Goal: Task Accomplishment & Management: Contribute content

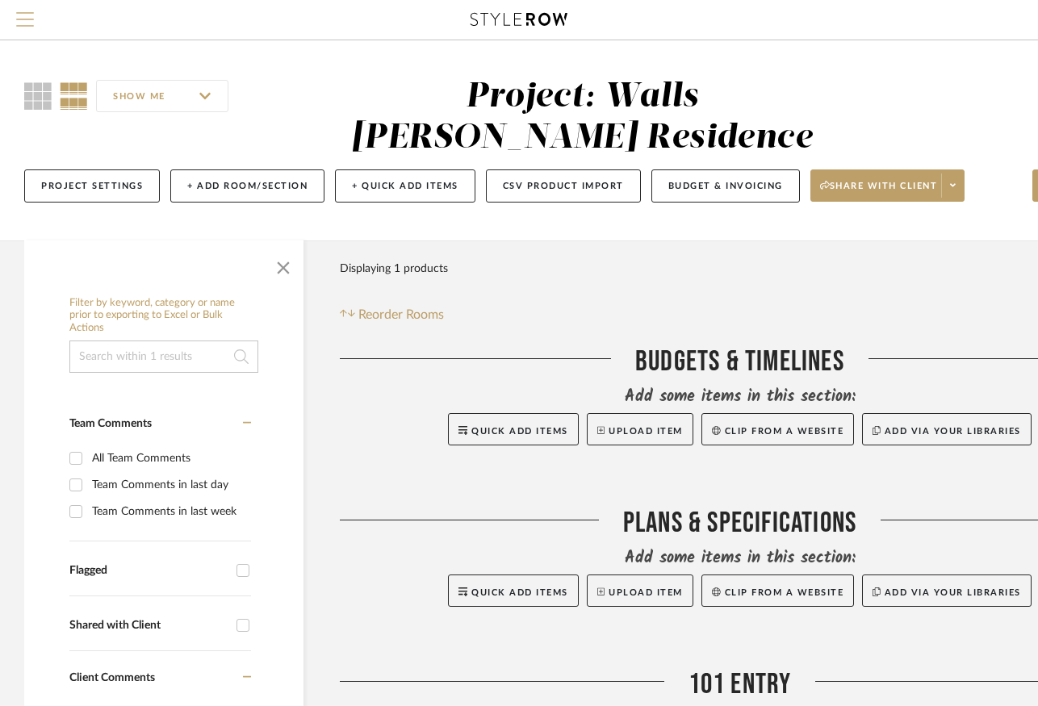
click at [27, 15] on span "Menu" at bounding box center [25, 24] width 18 height 24
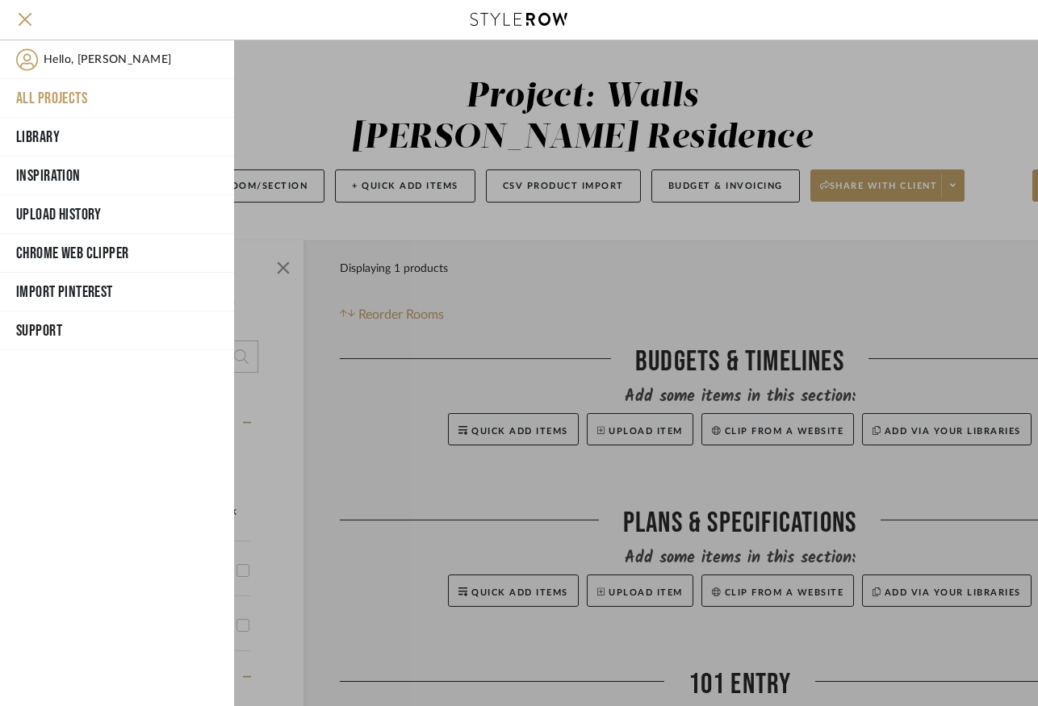
click at [52, 94] on button "All Projects" at bounding box center [117, 98] width 234 height 39
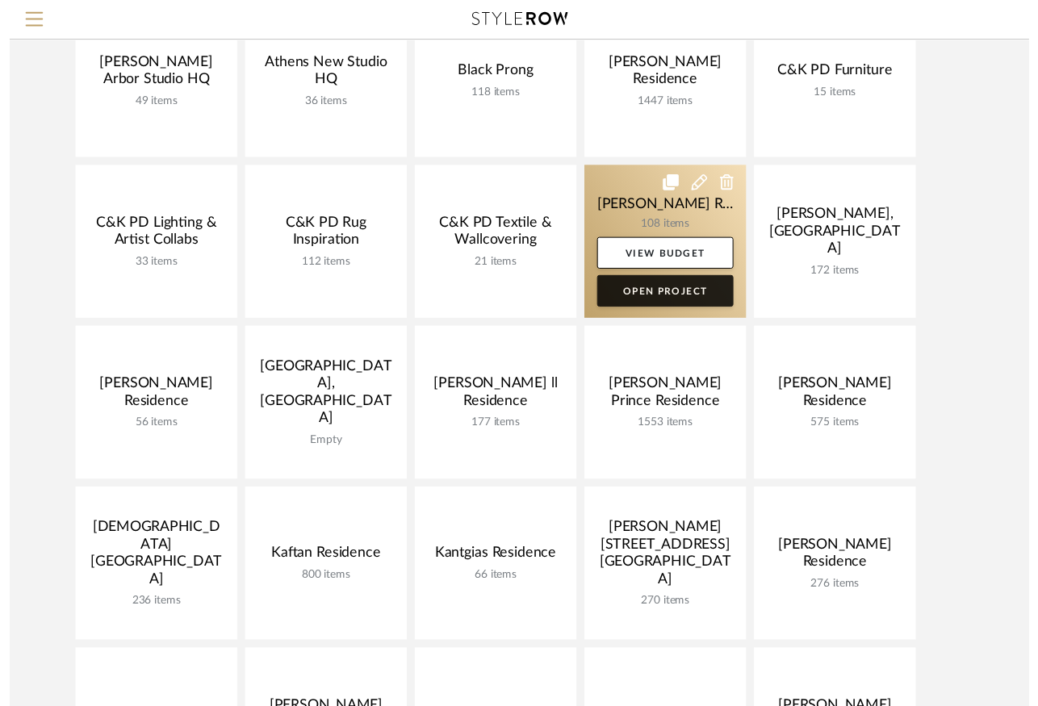
scroll to position [225, 0]
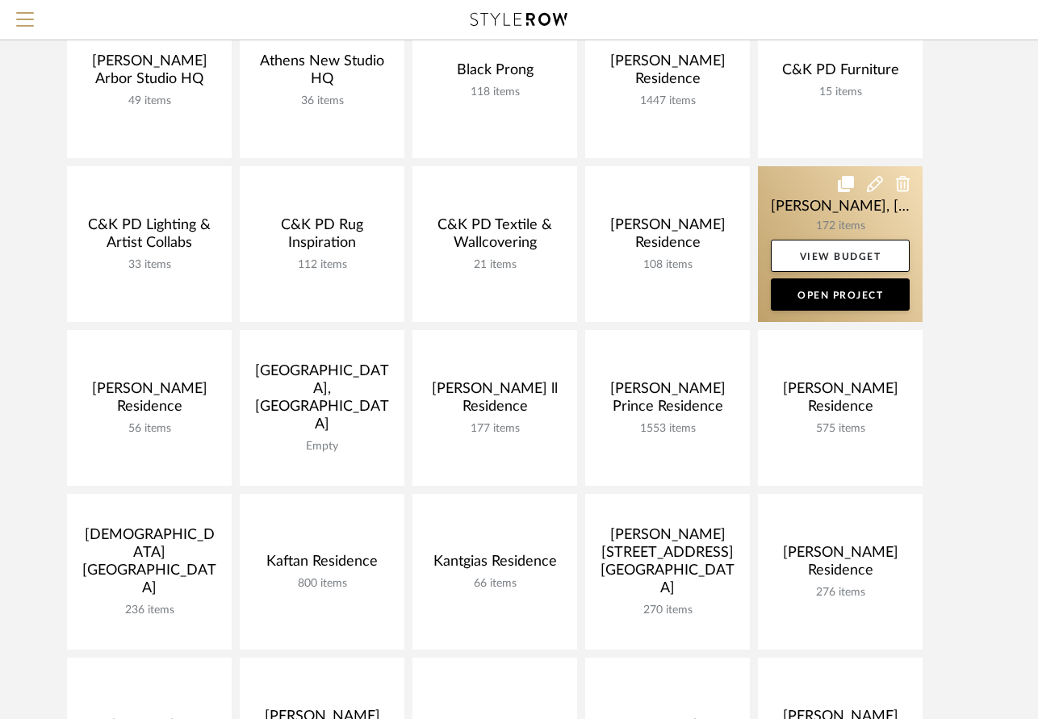
click at [819, 221] on link at bounding box center [840, 244] width 165 height 156
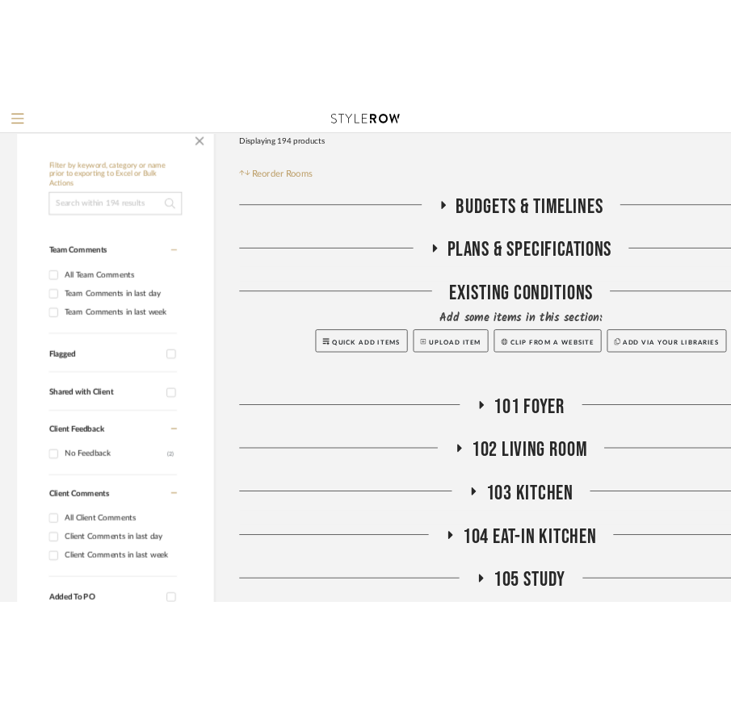
scroll to position [379, 0]
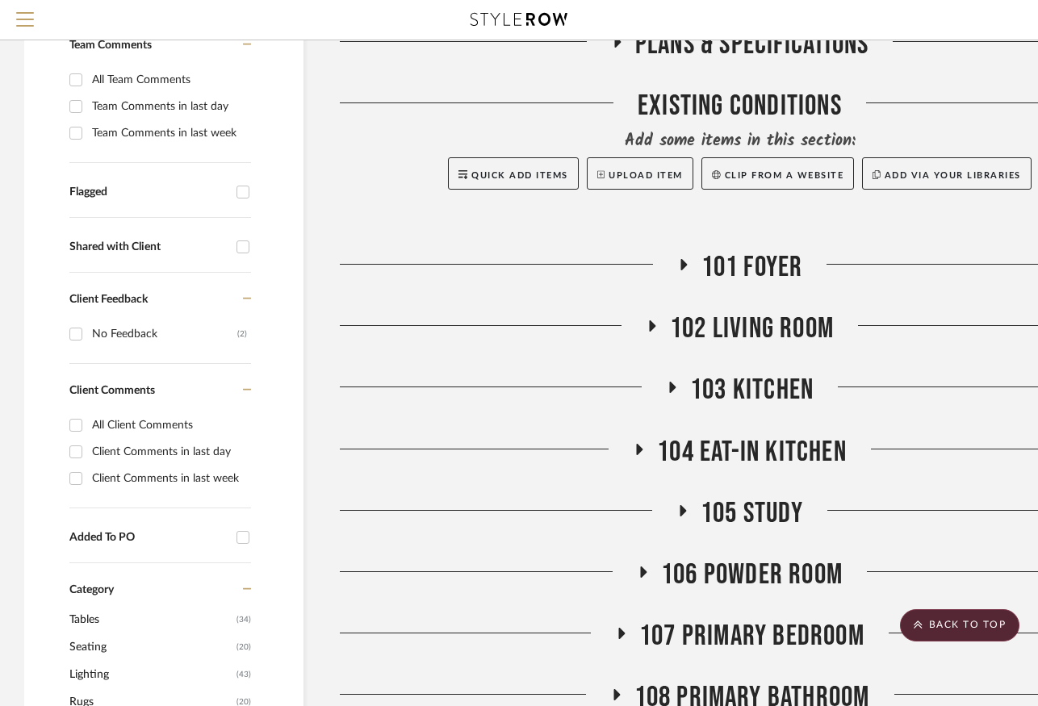
click at [703, 312] on span "102 Living Room" at bounding box center [752, 329] width 164 height 35
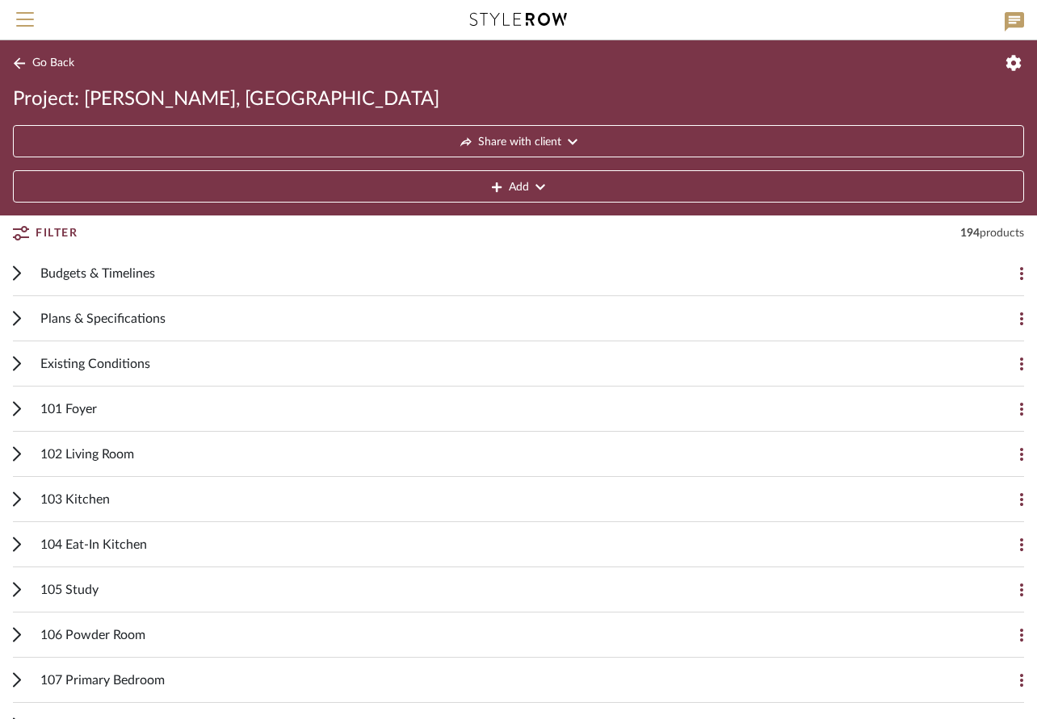
click at [102, 456] on span "102 Living Room" at bounding box center [87, 454] width 94 height 19
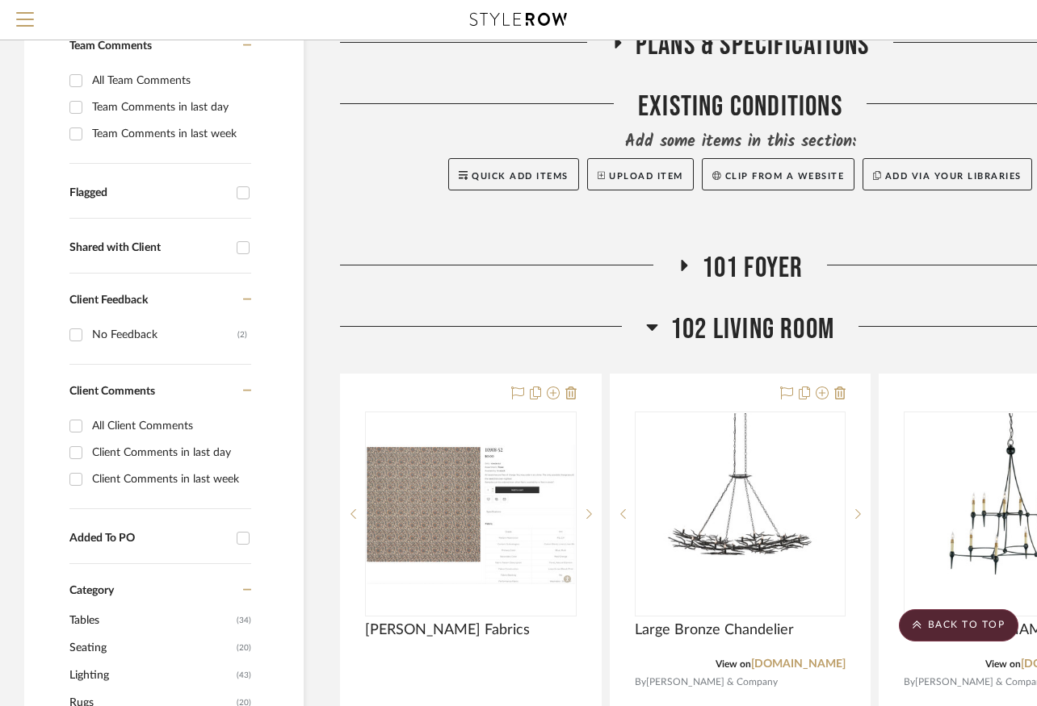
scroll to position [393, 0]
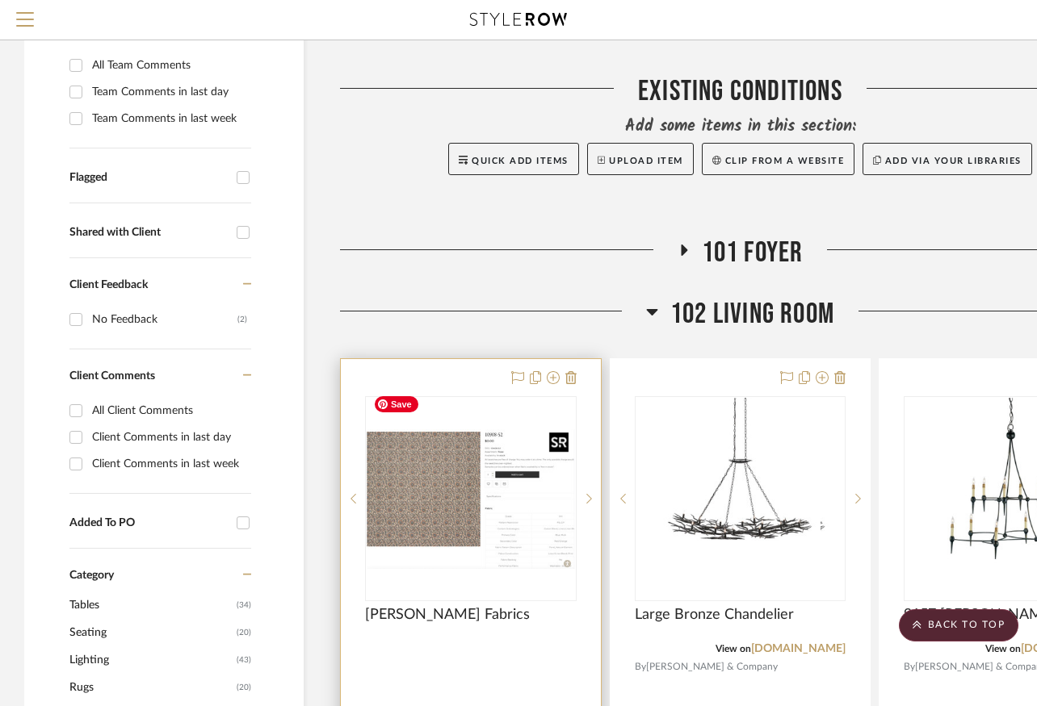
click at [492, 451] on img "0" at bounding box center [471, 499] width 208 height 139
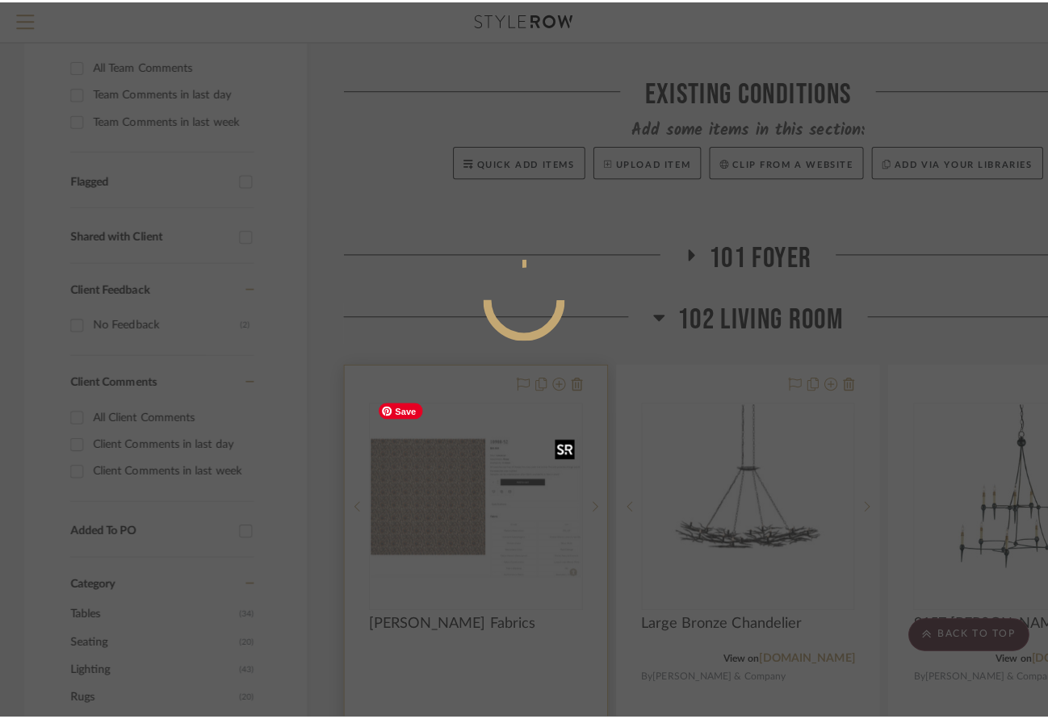
scroll to position [0, 0]
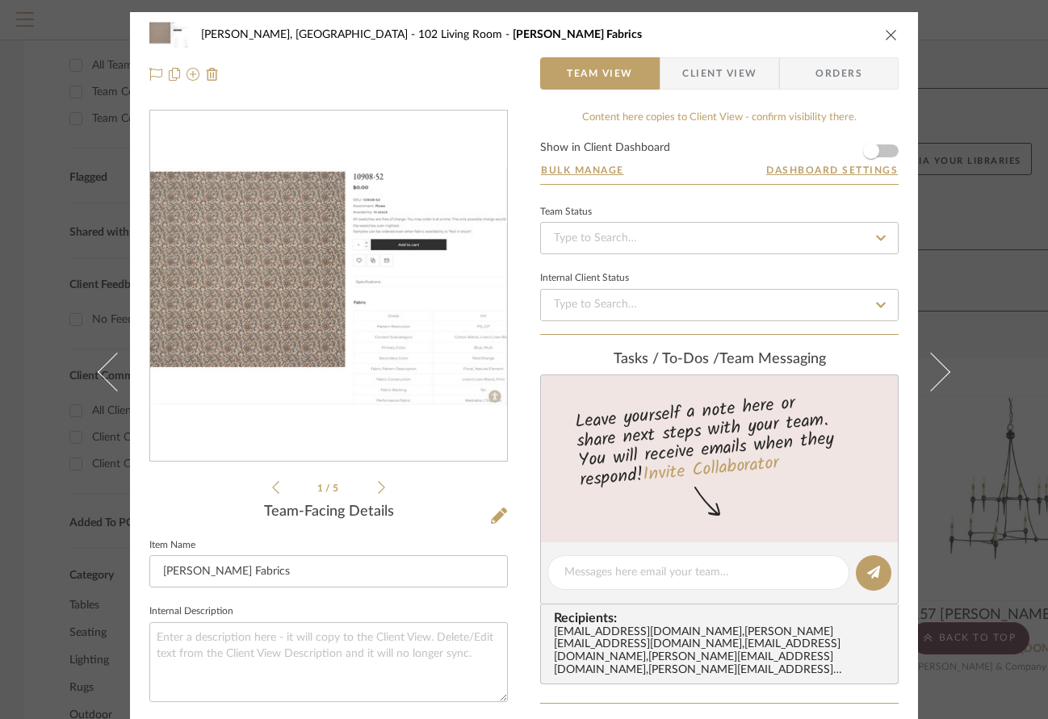
click at [378, 487] on icon at bounding box center [381, 487] width 7 height 15
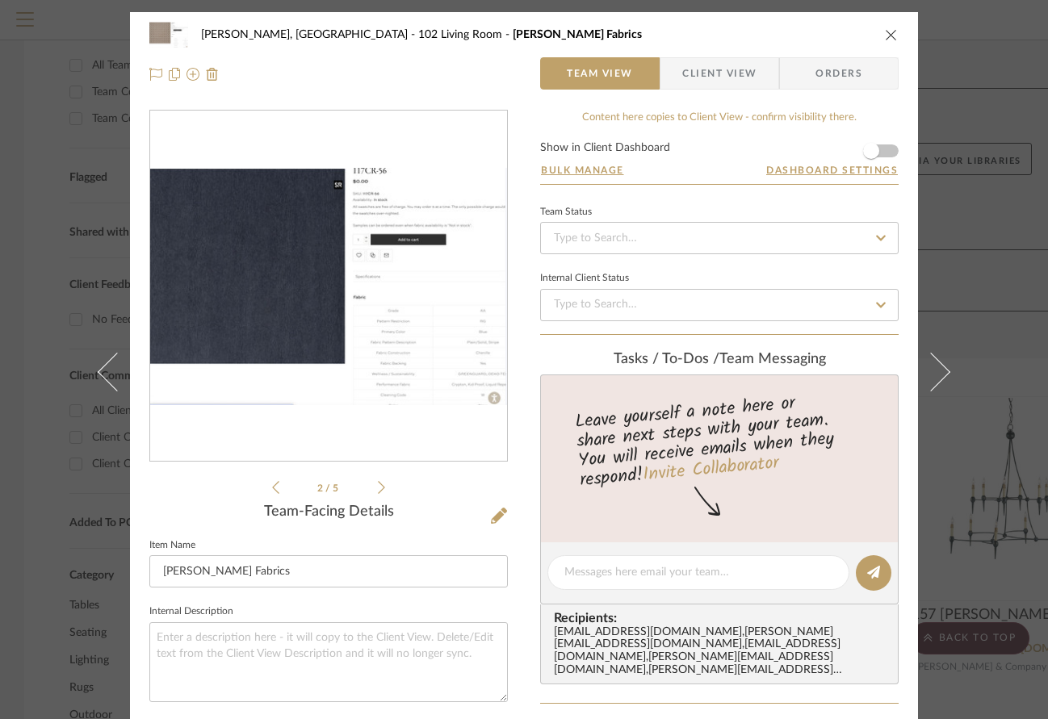
click at [378, 487] on icon at bounding box center [381, 487] width 7 height 15
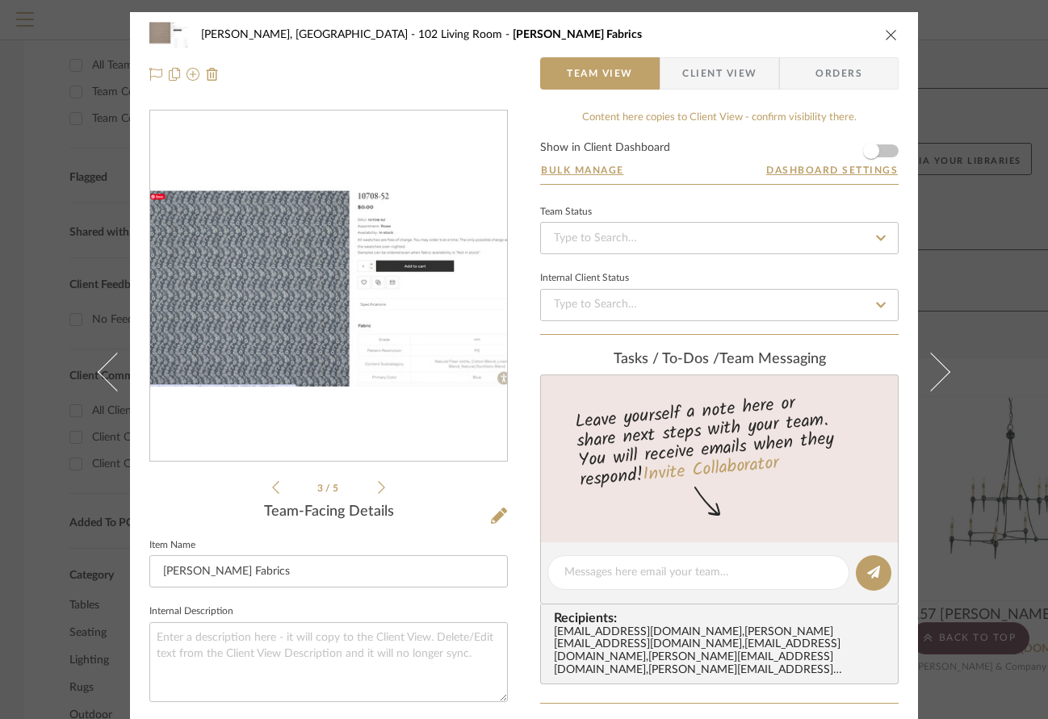
click at [378, 487] on icon at bounding box center [381, 487] width 7 height 15
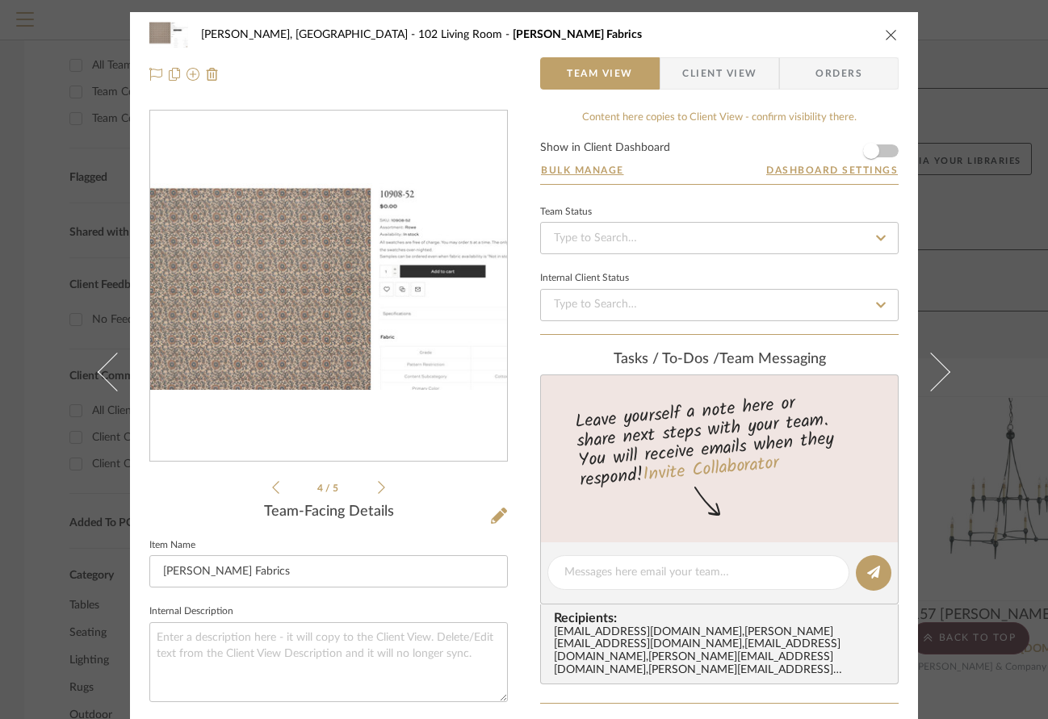
click at [378, 487] on icon at bounding box center [381, 487] width 7 height 15
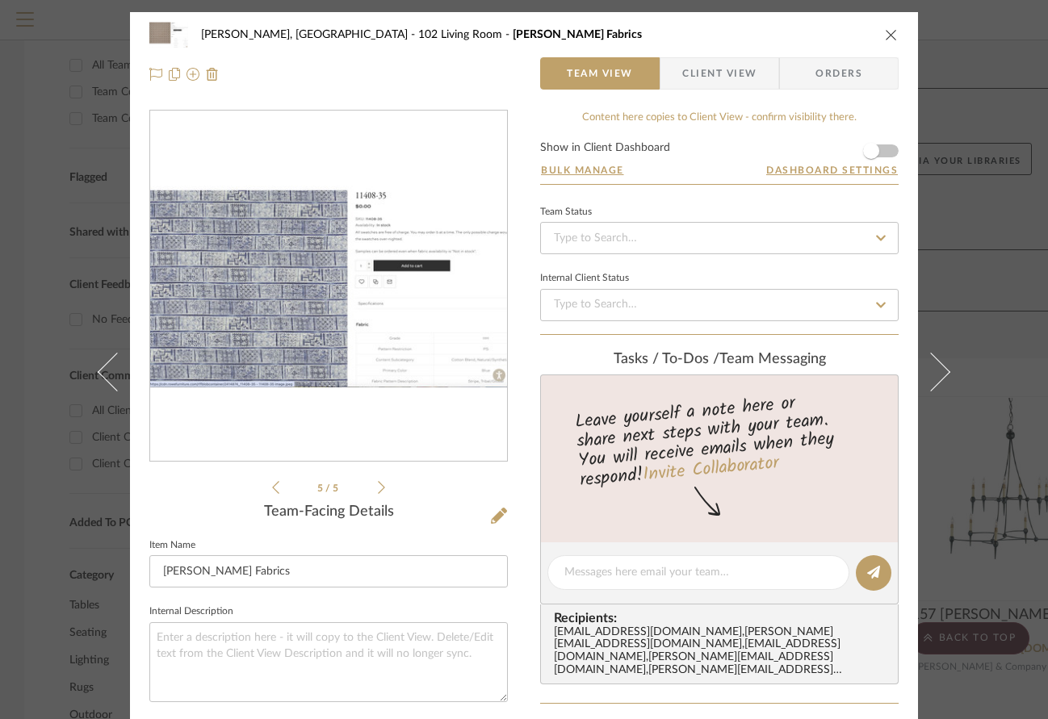
click at [378, 487] on icon at bounding box center [381, 487] width 7 height 15
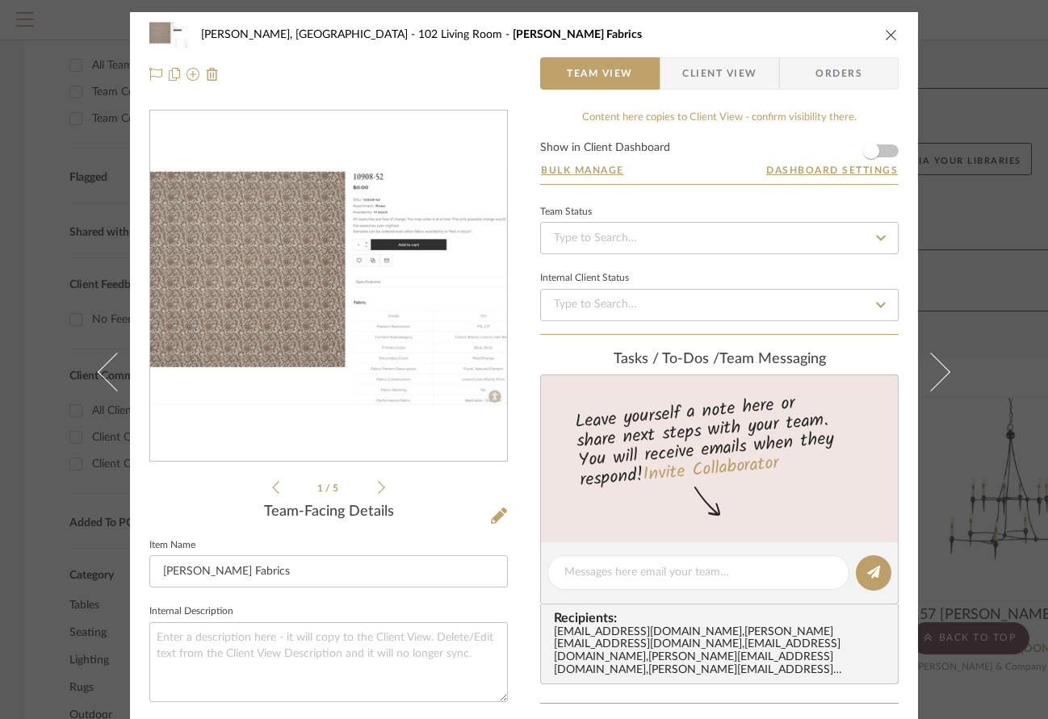
click at [378, 487] on icon at bounding box center [381, 487] width 7 height 15
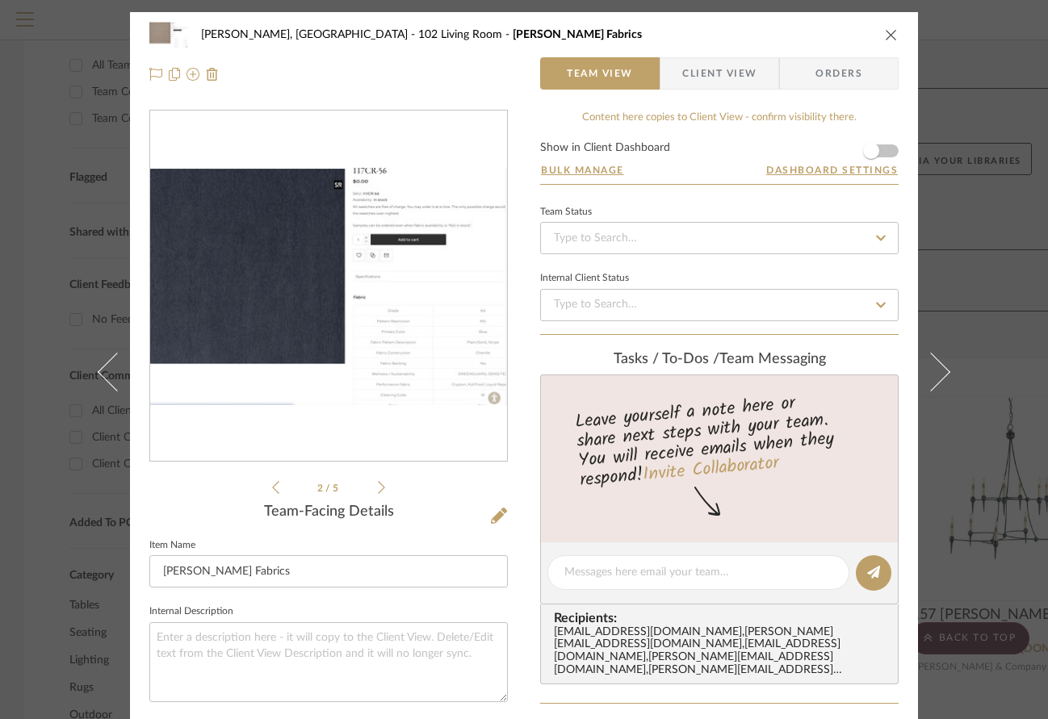
click at [378, 487] on icon at bounding box center [381, 487] width 7 height 15
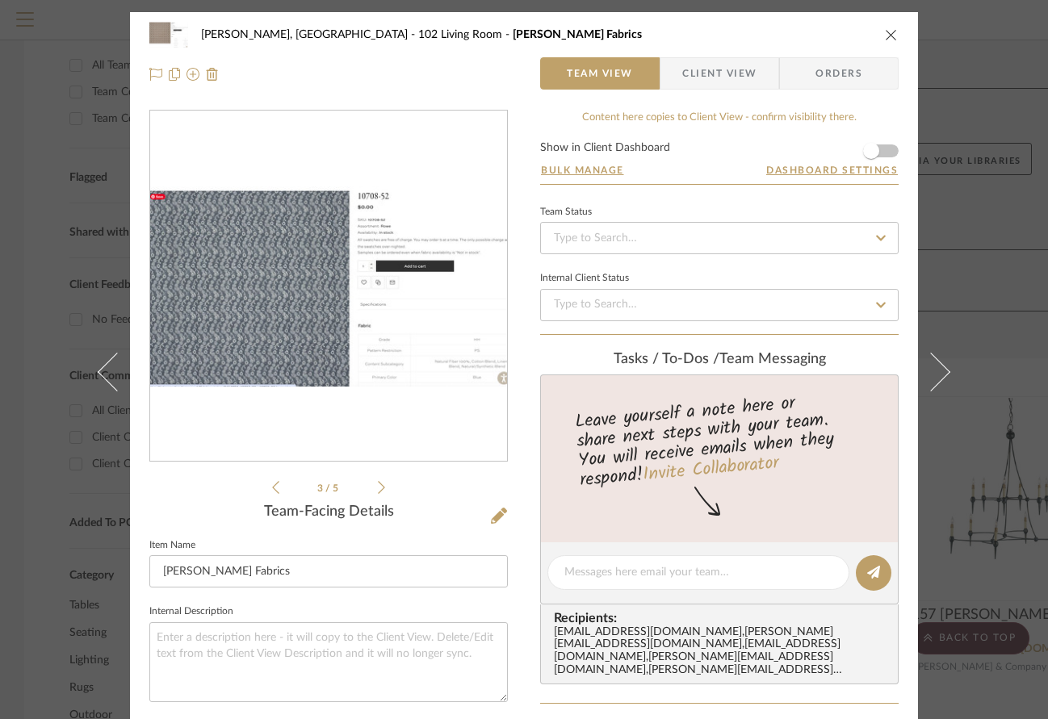
click at [378, 487] on icon at bounding box center [381, 487] width 7 height 15
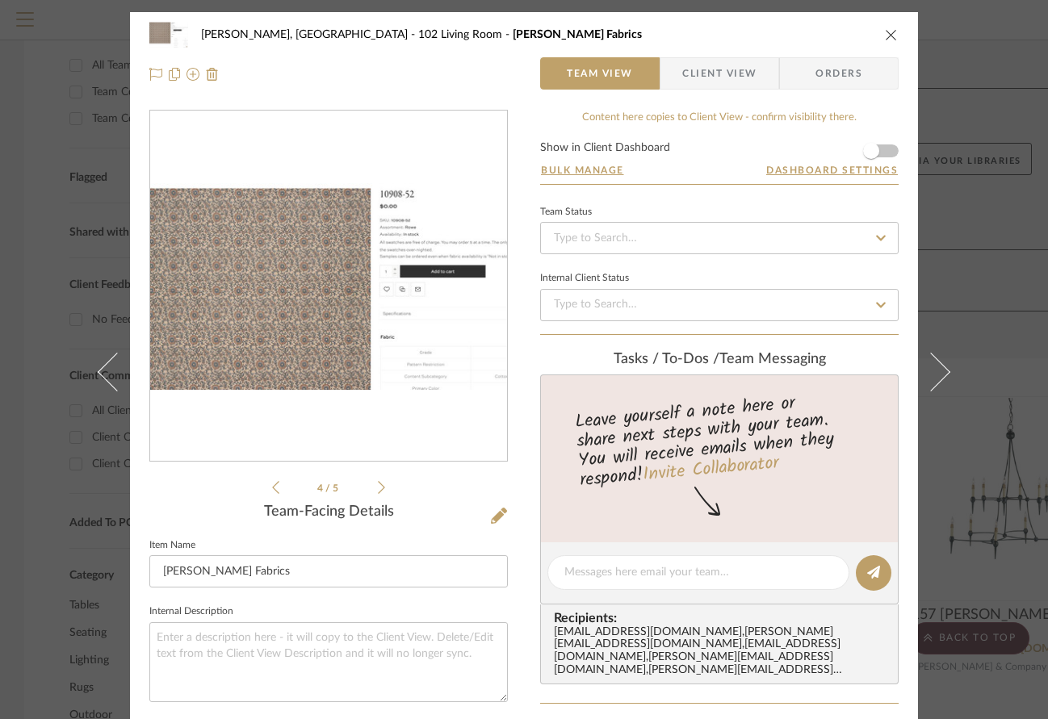
click at [378, 487] on icon at bounding box center [381, 487] width 7 height 15
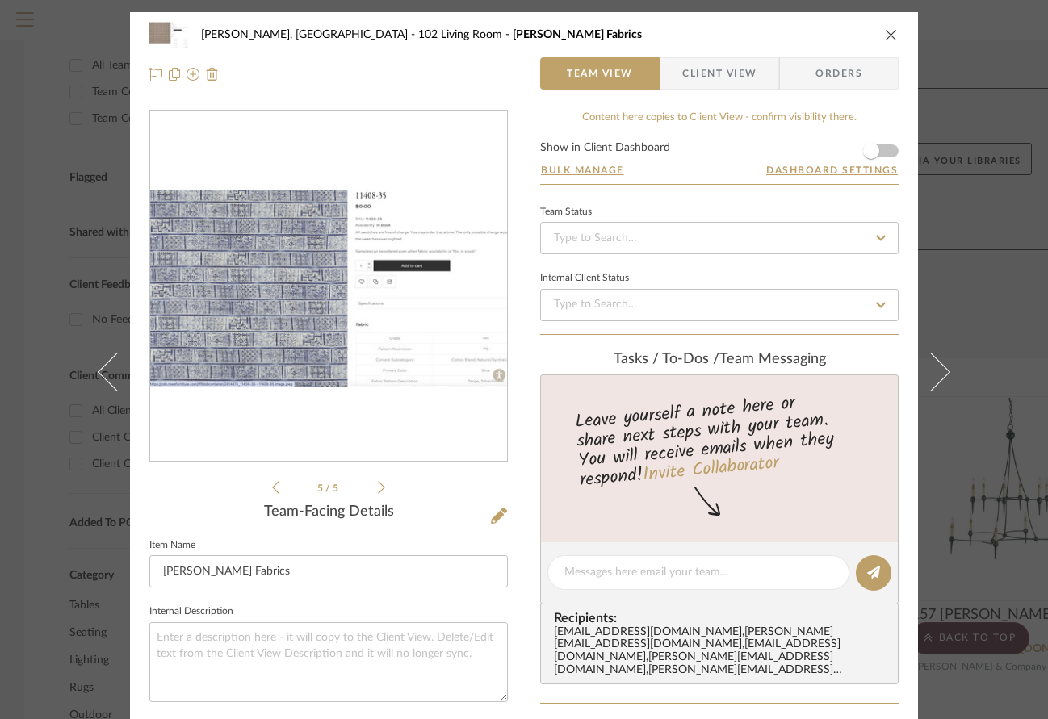
click at [885, 36] on icon "close" at bounding box center [891, 34] width 13 height 13
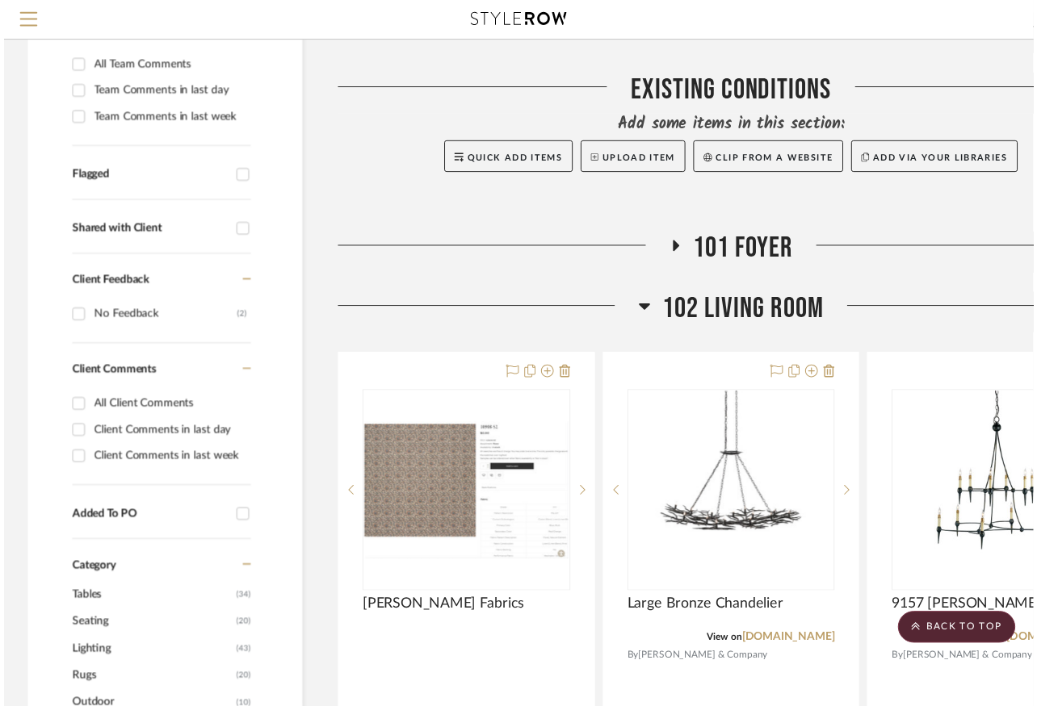
scroll to position [393, 0]
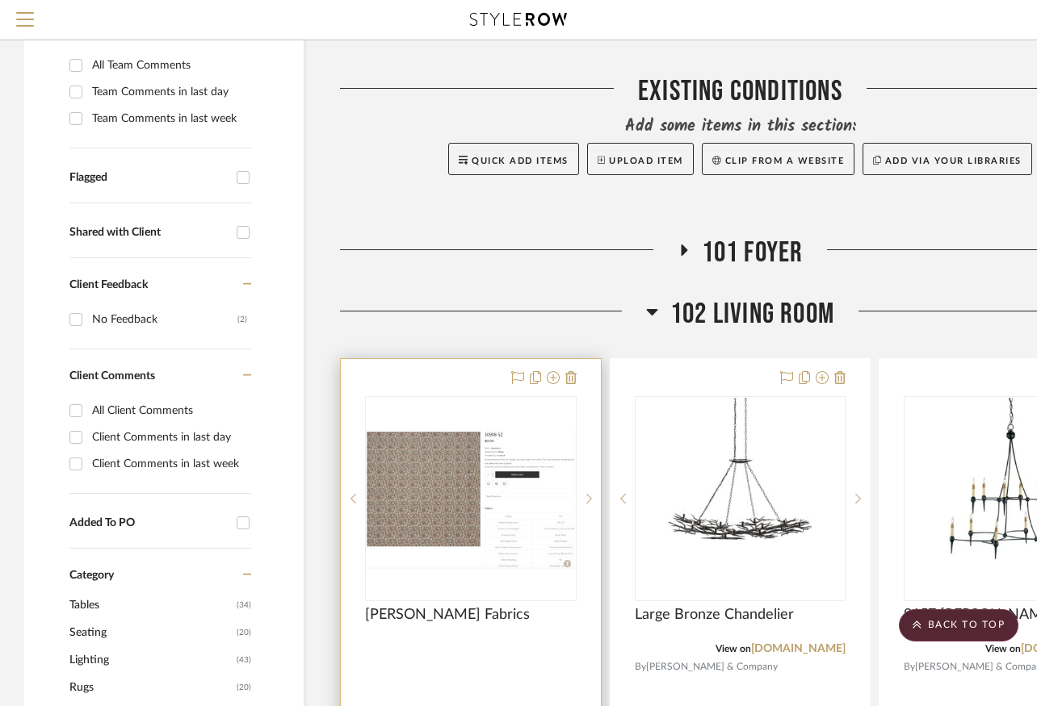
click at [431, 451] on img "0" at bounding box center [471, 499] width 208 height 139
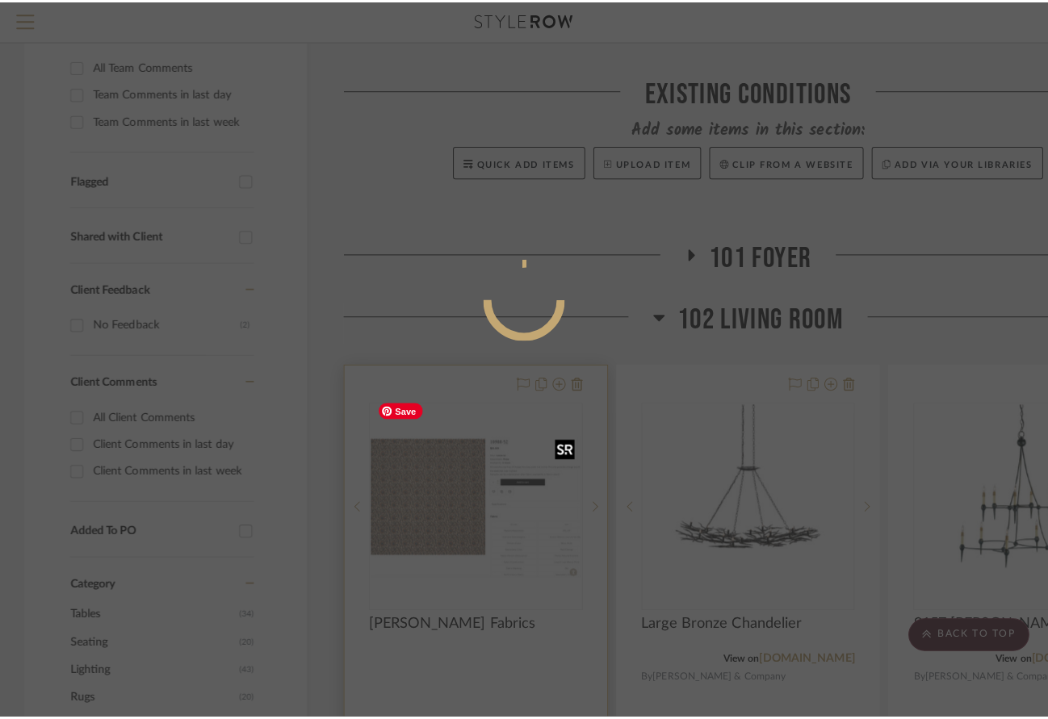
scroll to position [0, 0]
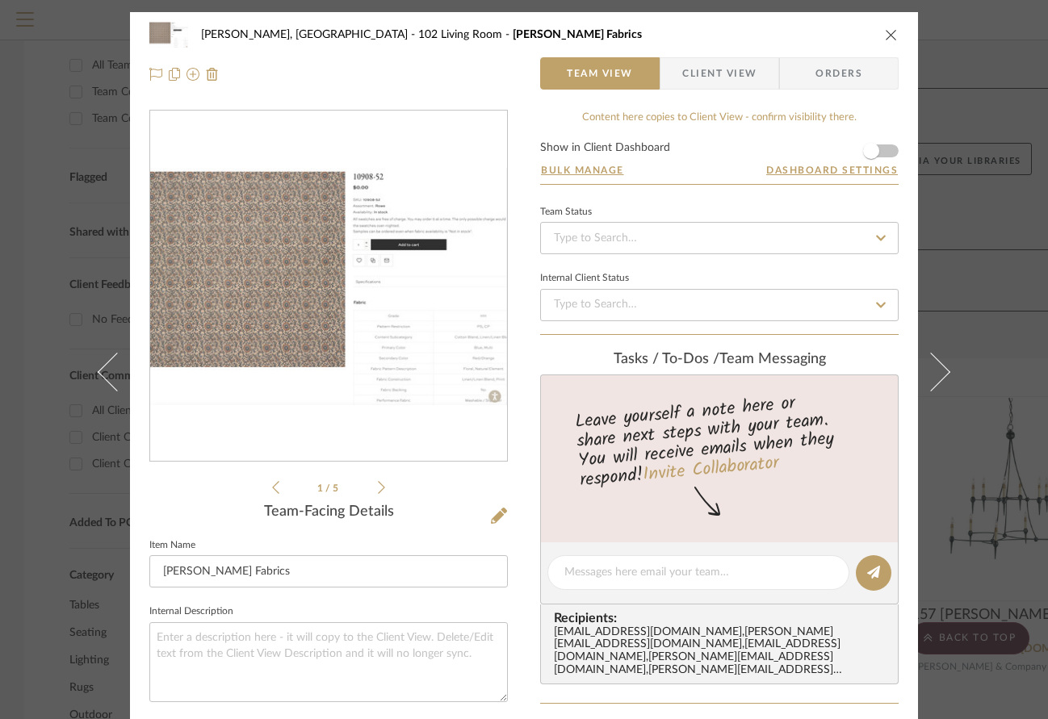
click at [378, 488] on icon at bounding box center [381, 487] width 7 height 15
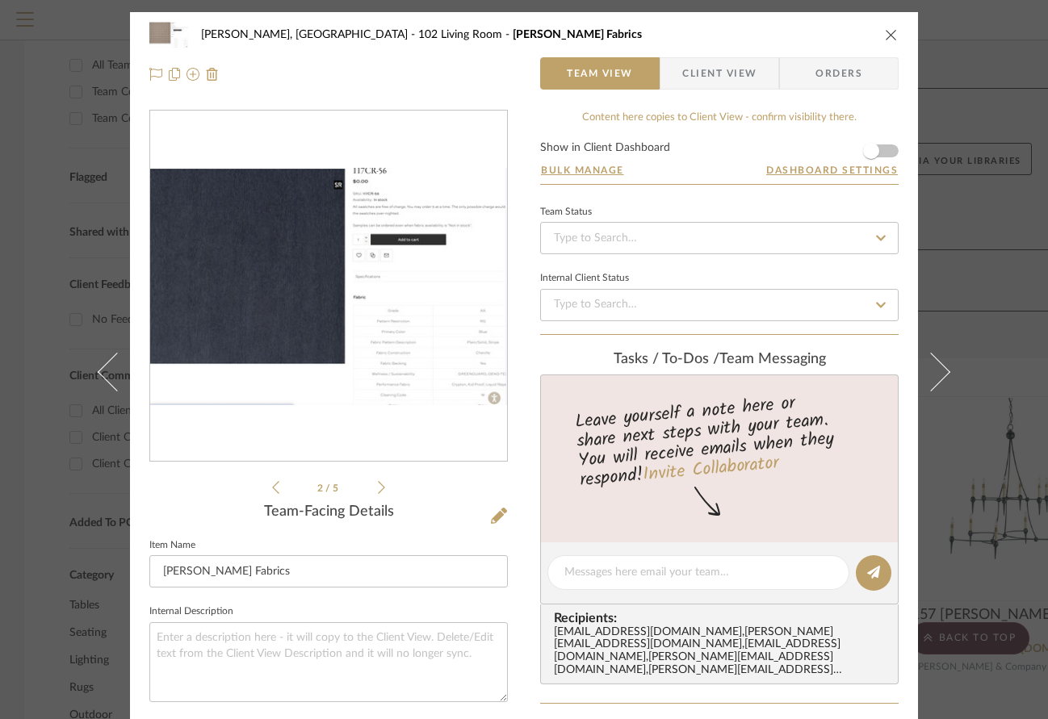
click at [378, 486] on icon at bounding box center [381, 487] width 7 height 15
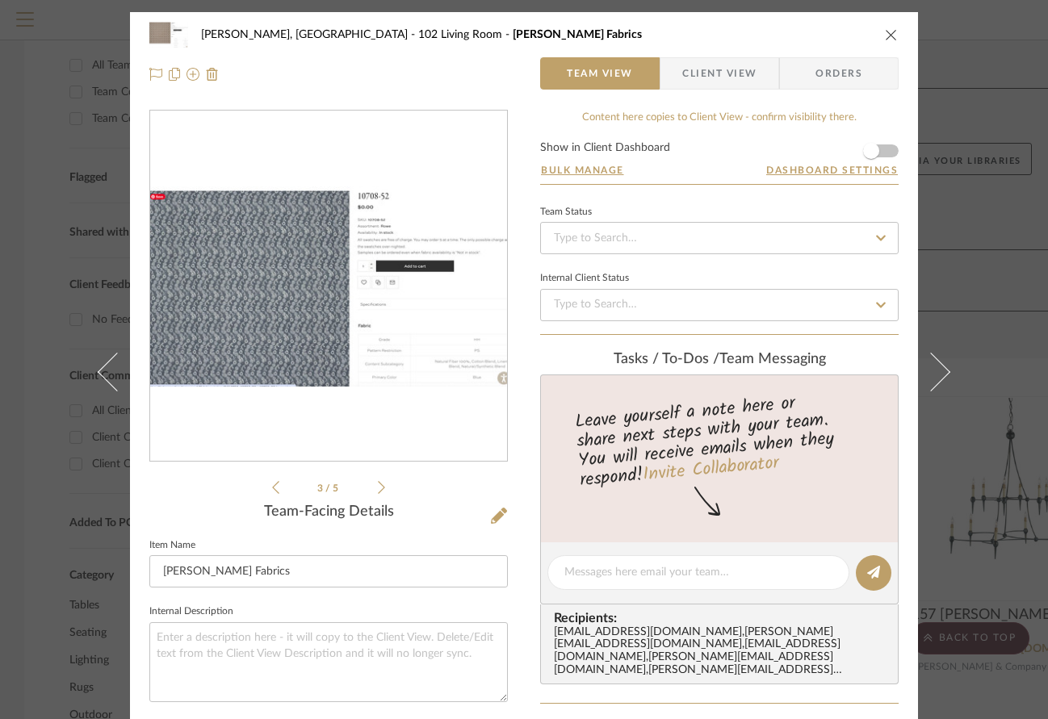
click at [885, 34] on icon "close" at bounding box center [891, 34] width 13 height 13
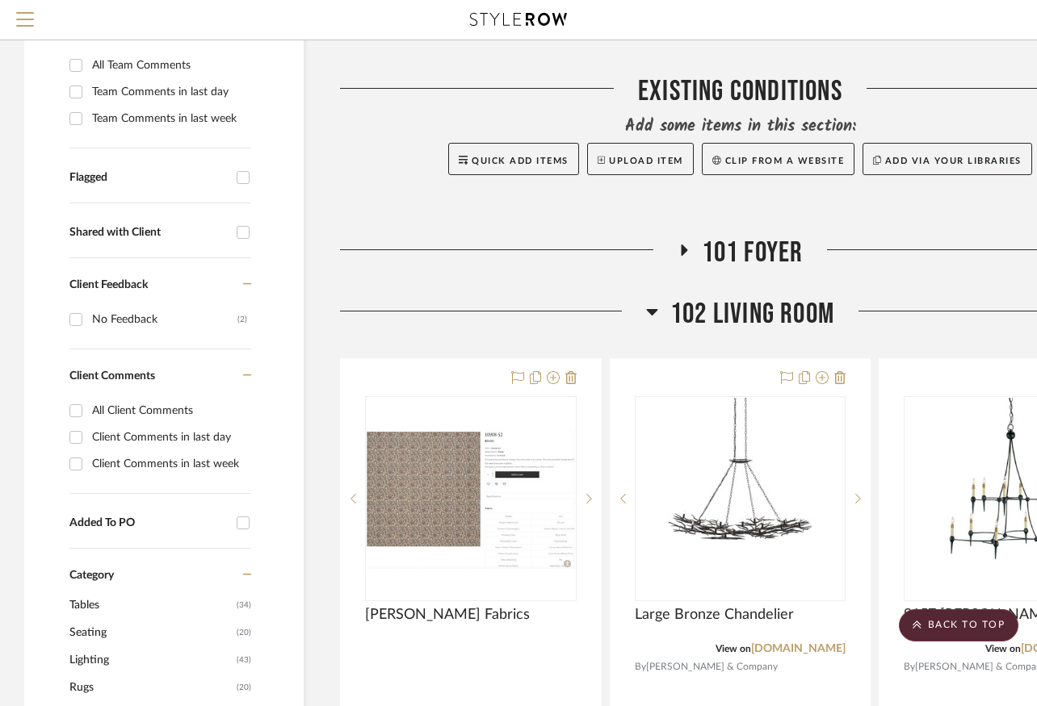
scroll to position [393, 126]
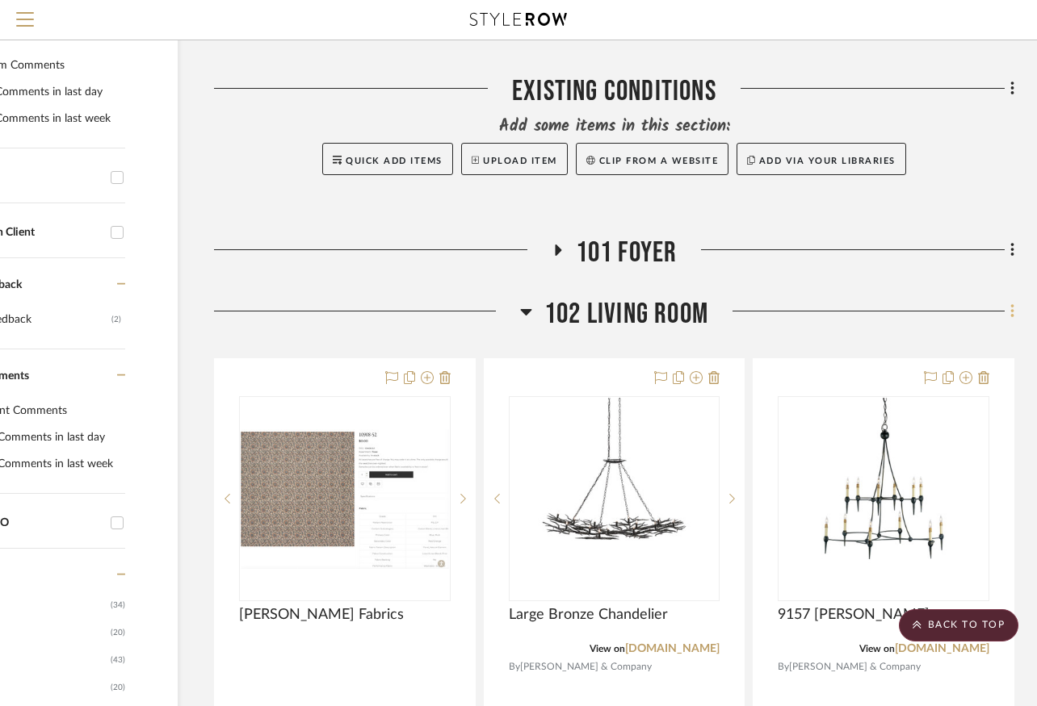
click at [1008, 300] on fa-icon at bounding box center [1009, 313] width 10 height 27
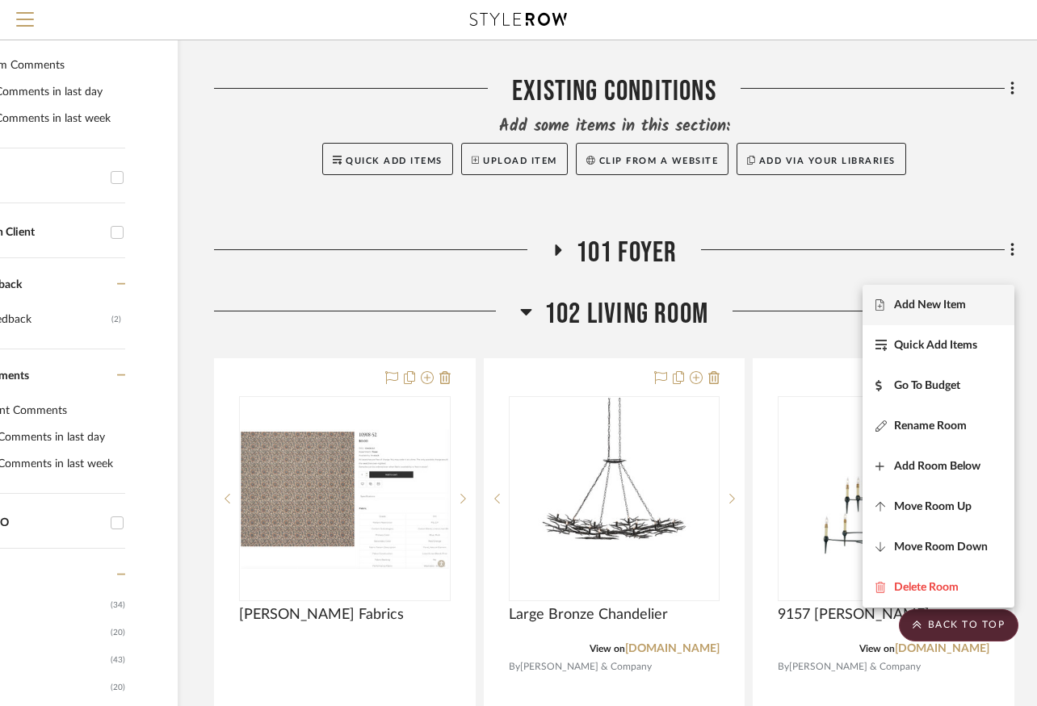
click at [935, 310] on span "Add New Item" at bounding box center [930, 306] width 72 height 14
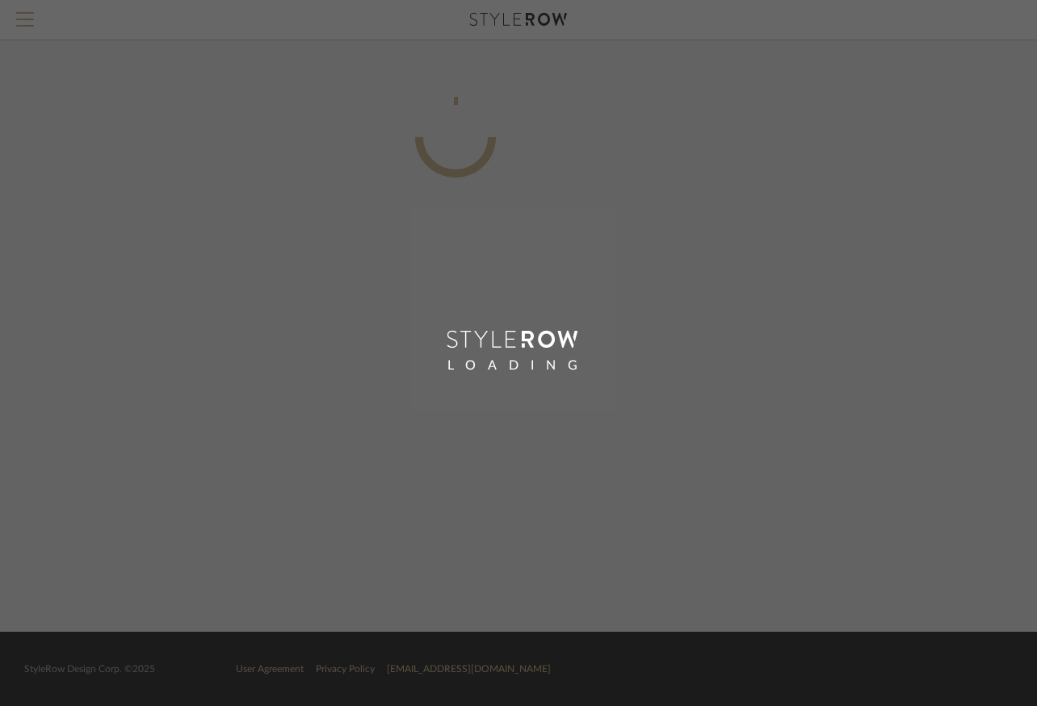
scroll to position [0, 115]
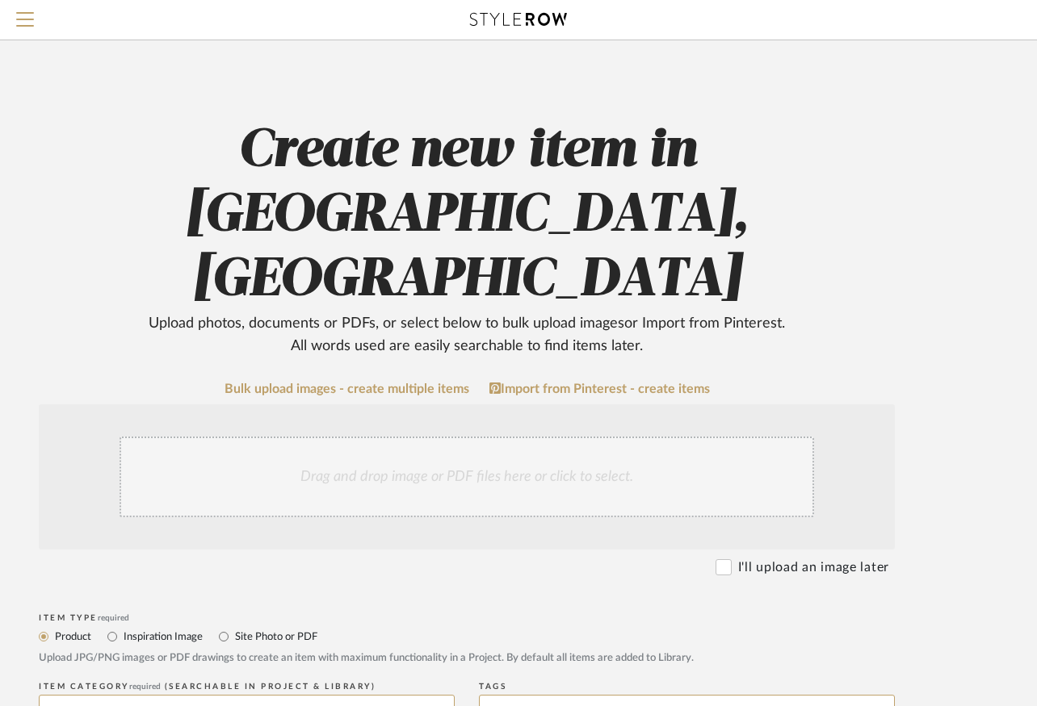
click at [161, 628] on label "Inspiration Image" at bounding box center [162, 637] width 81 height 18
click at [122, 627] on input "Inspiration Image" at bounding box center [112, 636] width 19 height 19
radio input "true"
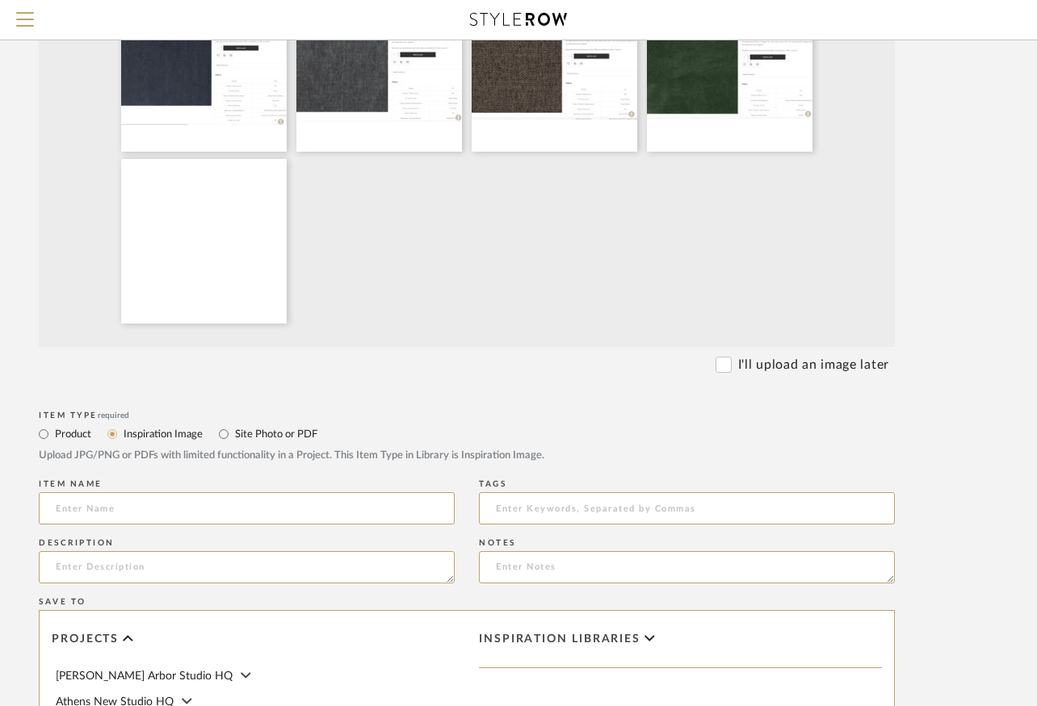
scroll to position [548, 115]
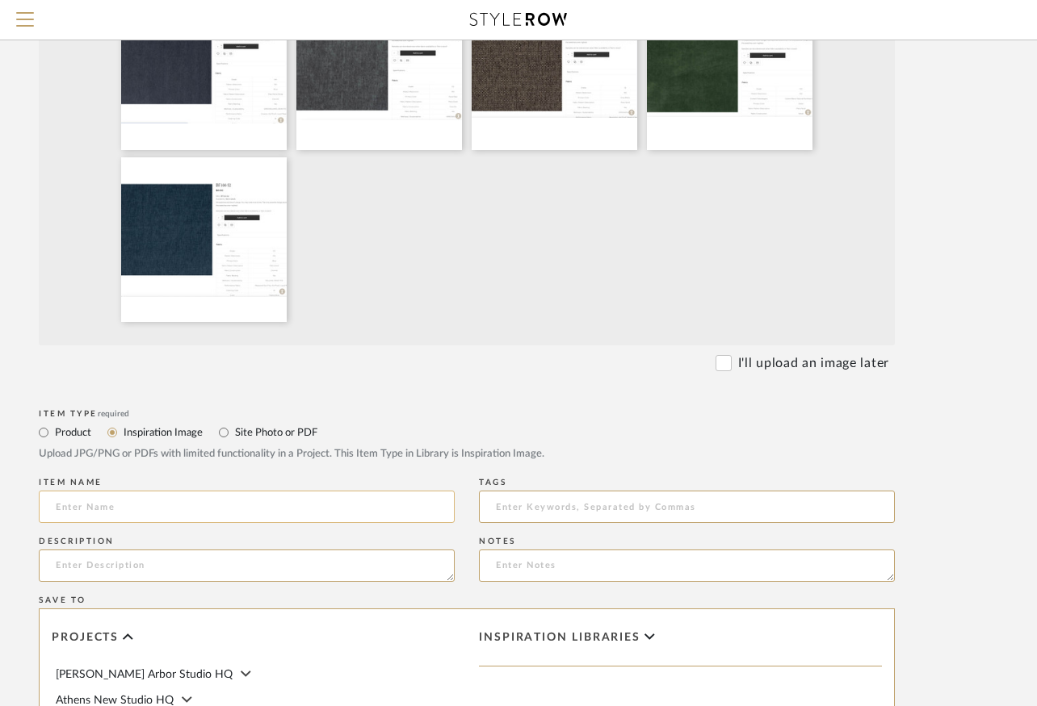
click at [92, 491] on input at bounding box center [247, 507] width 416 height 32
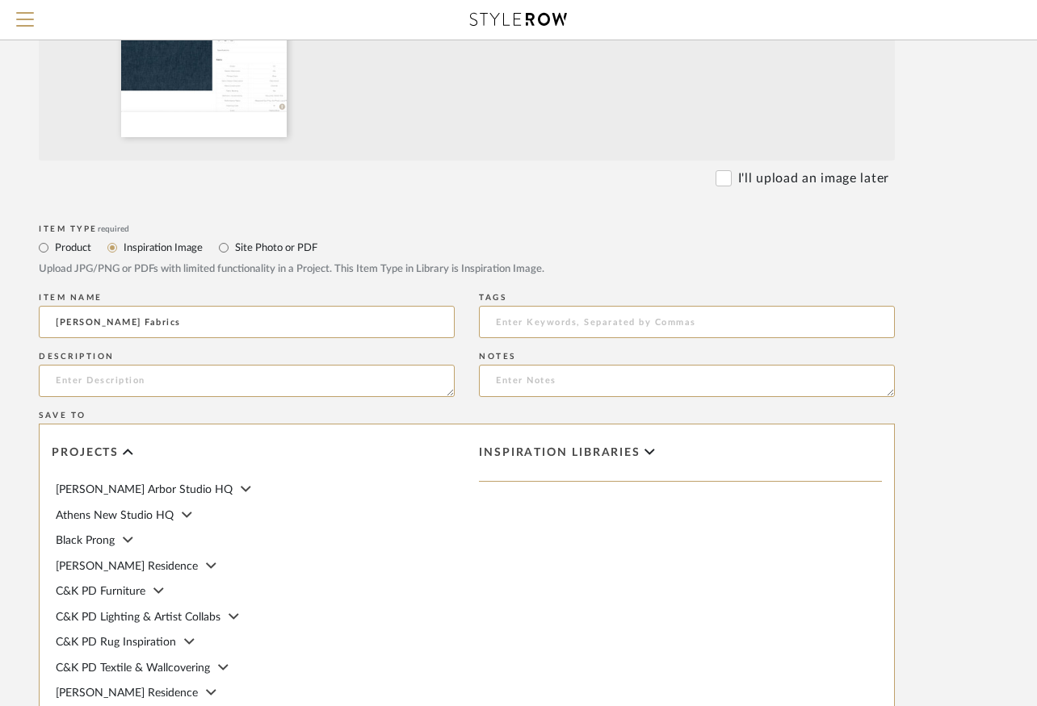
scroll to position [884, 115]
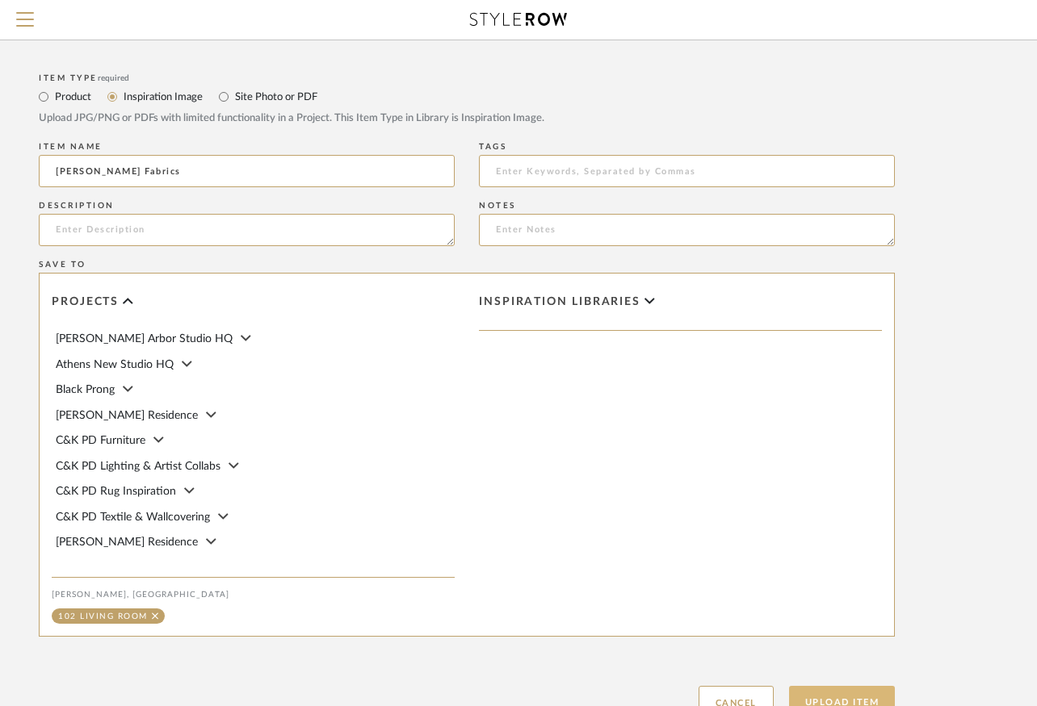
type input "Rowe Fabrics"
click at [832, 686] on button "Upload Item" at bounding box center [842, 702] width 107 height 33
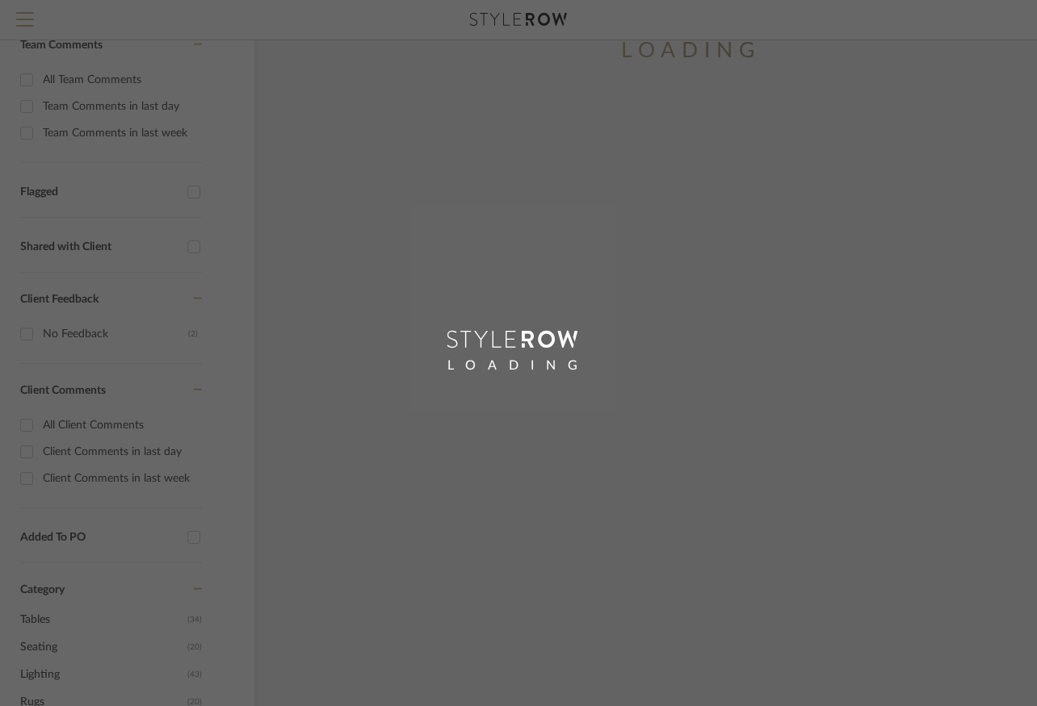
scroll to position [144, 19]
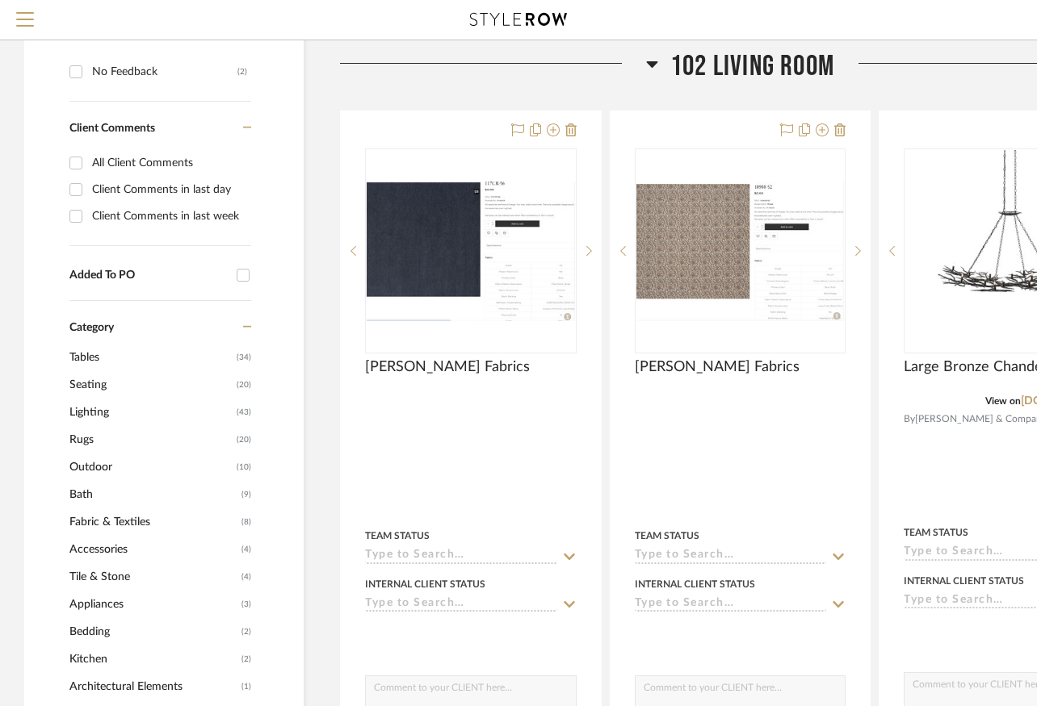
scroll to position [649, 0]
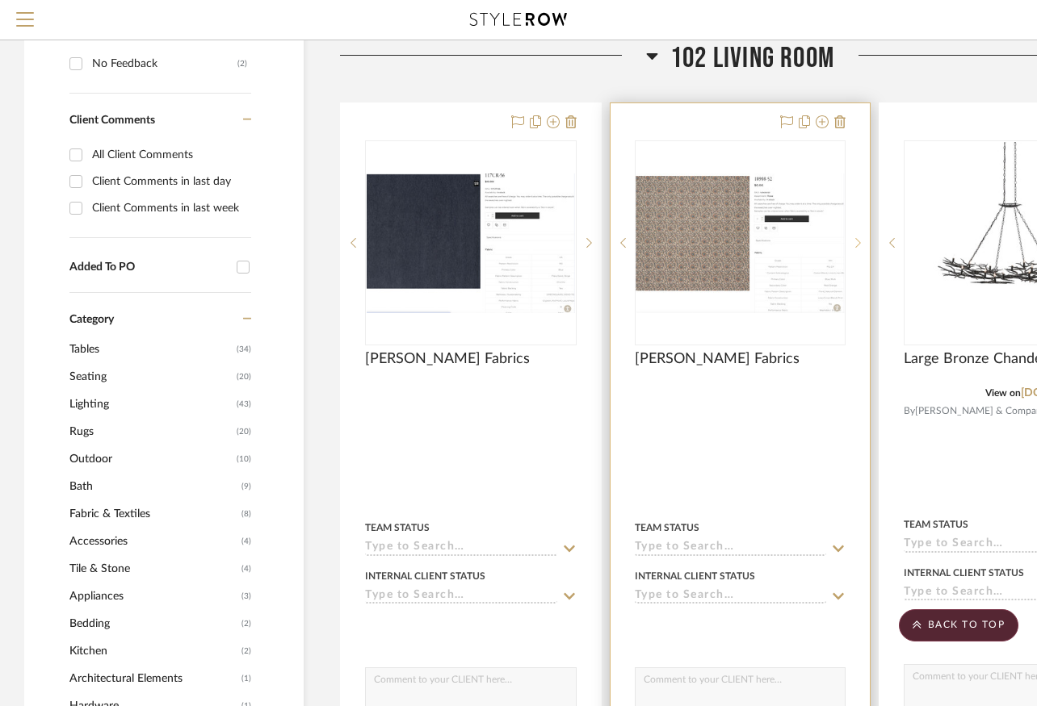
click at [855, 237] on icon at bounding box center [858, 242] width 6 height 11
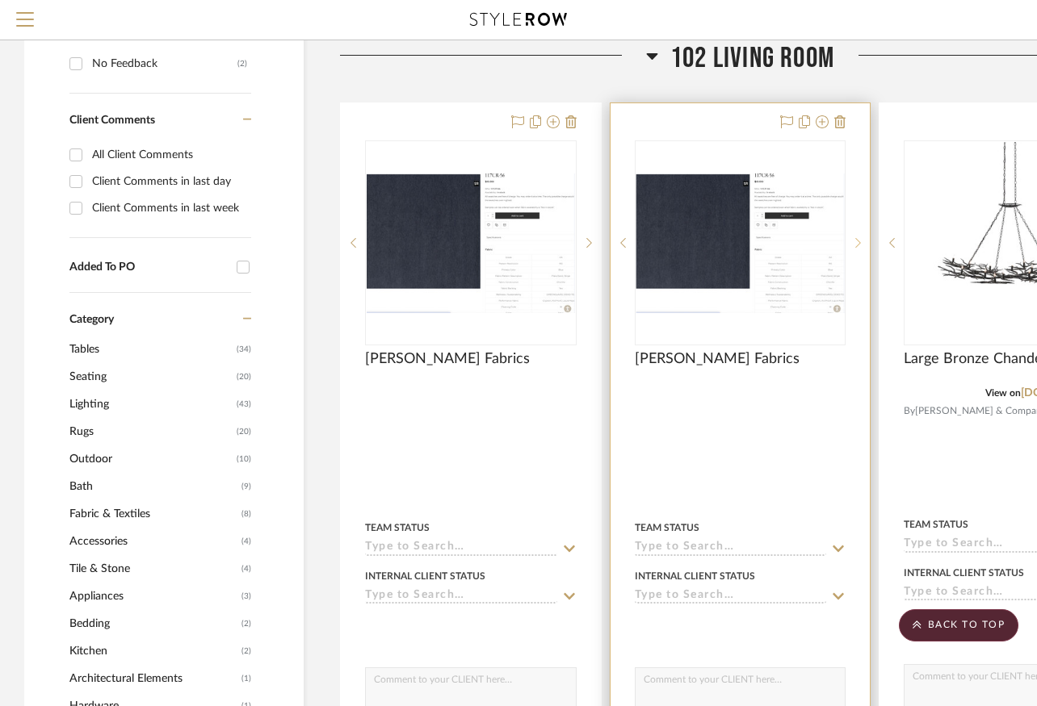
click at [855, 237] on icon at bounding box center [858, 242] width 6 height 11
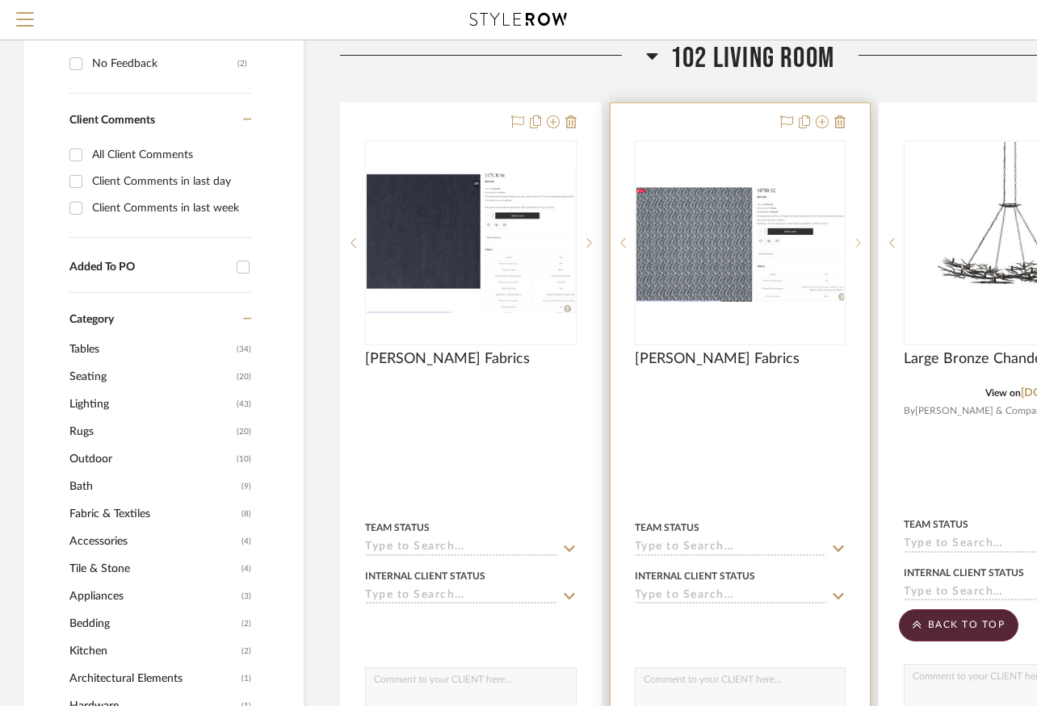
click at [855, 237] on icon at bounding box center [858, 242] width 6 height 11
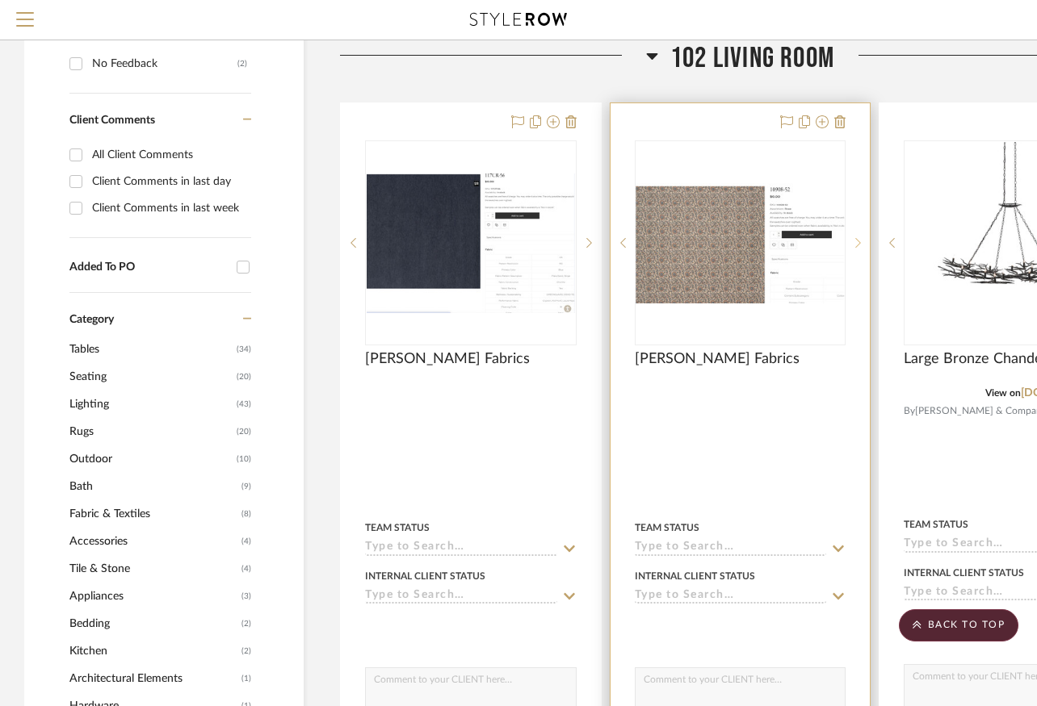
click at [855, 237] on icon at bounding box center [858, 242] width 6 height 11
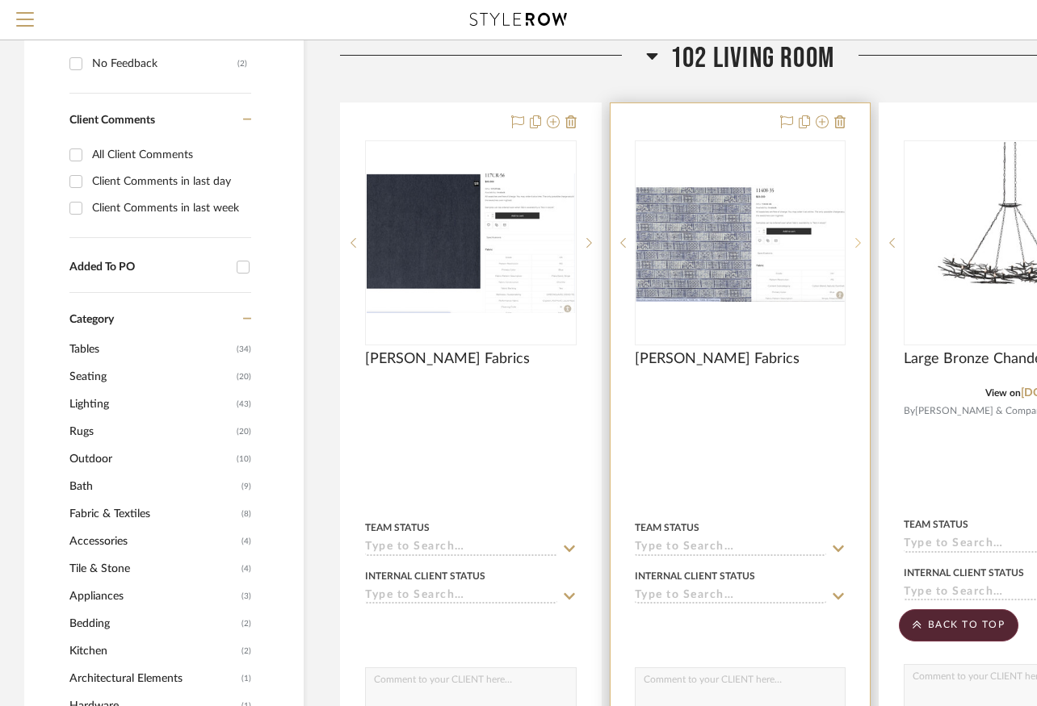
click at [855, 237] on icon at bounding box center [858, 242] width 6 height 11
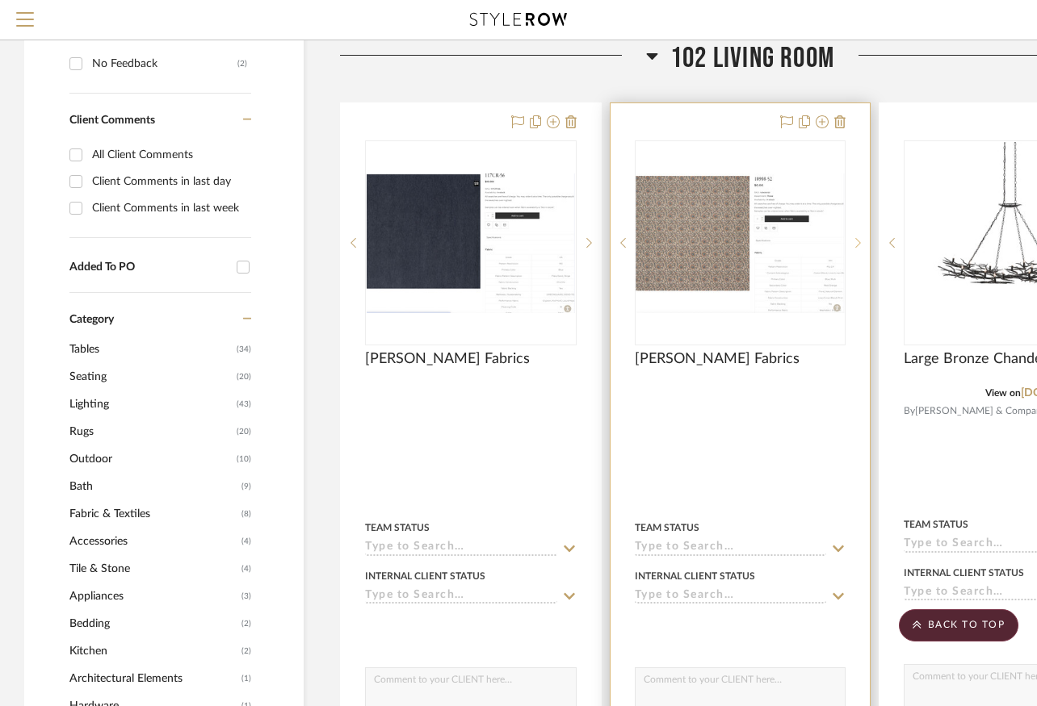
click at [855, 237] on icon at bounding box center [858, 242] width 6 height 11
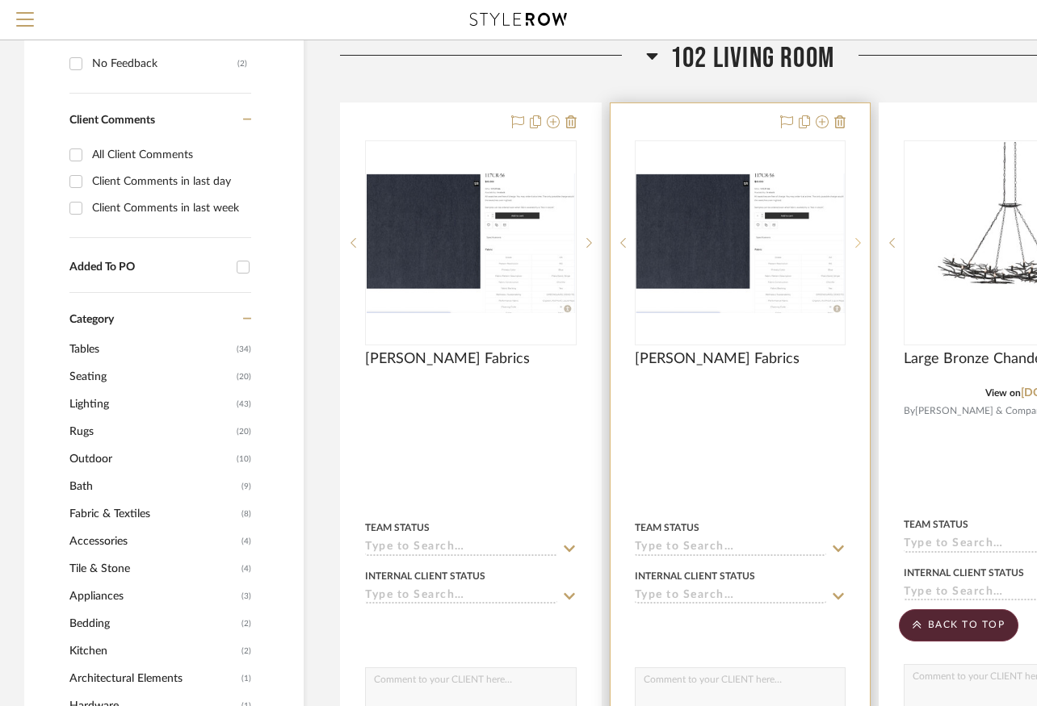
click at [855, 237] on icon at bounding box center [858, 242] width 6 height 11
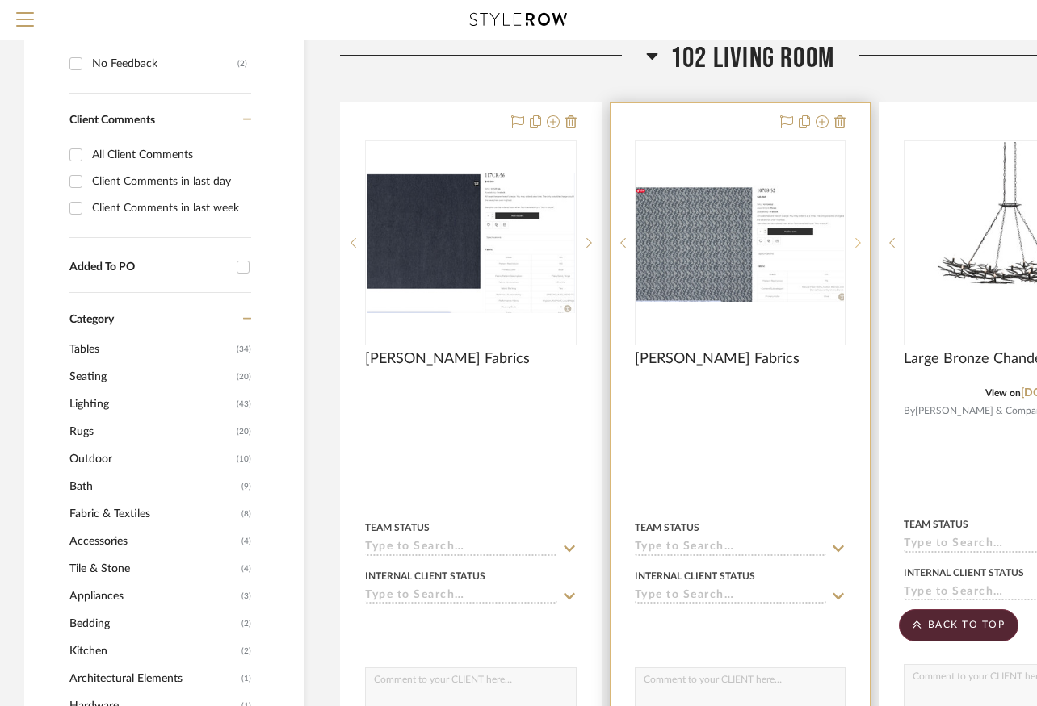
click at [855, 237] on icon at bounding box center [858, 242] width 6 height 11
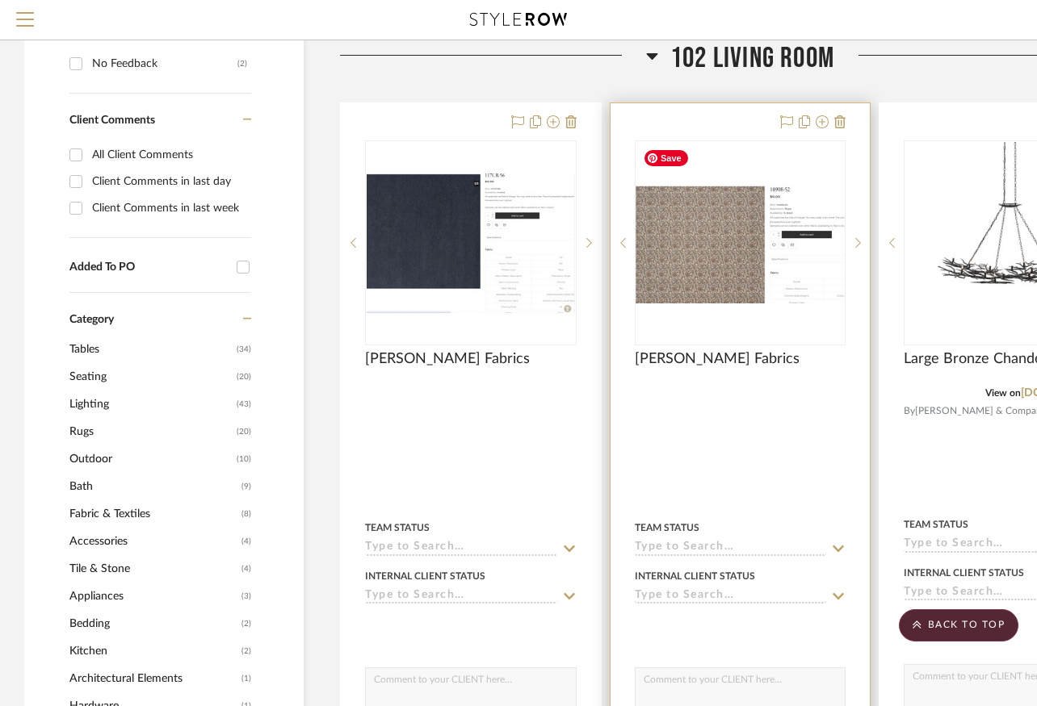
click at [734, 199] on img "3" at bounding box center [740, 243] width 208 height 120
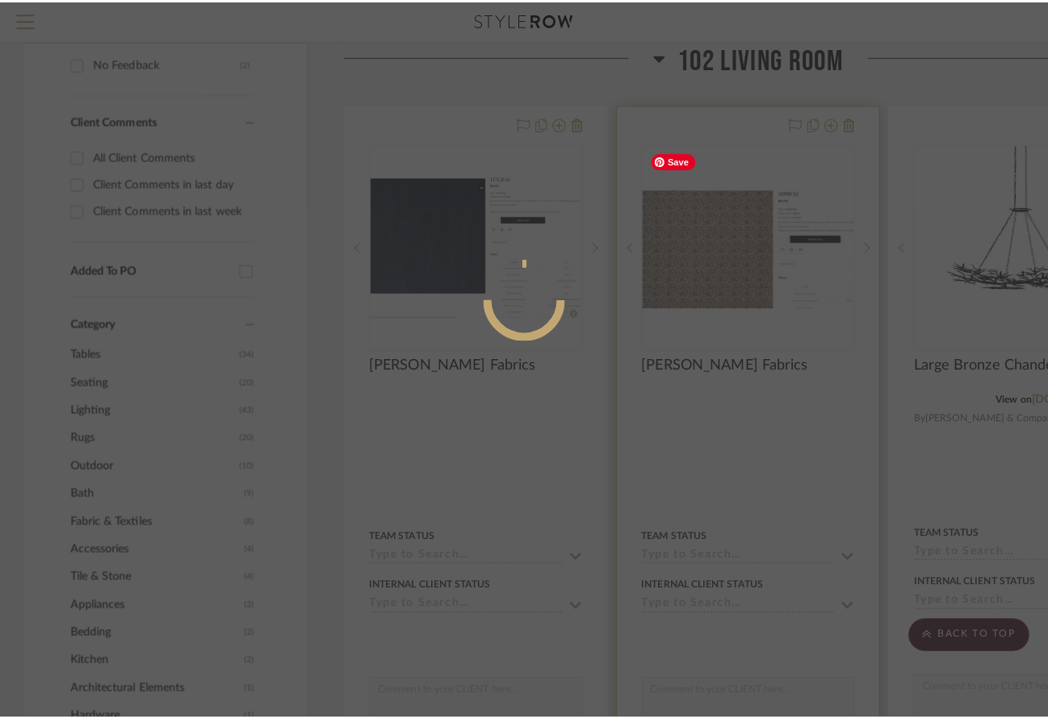
scroll to position [0, 0]
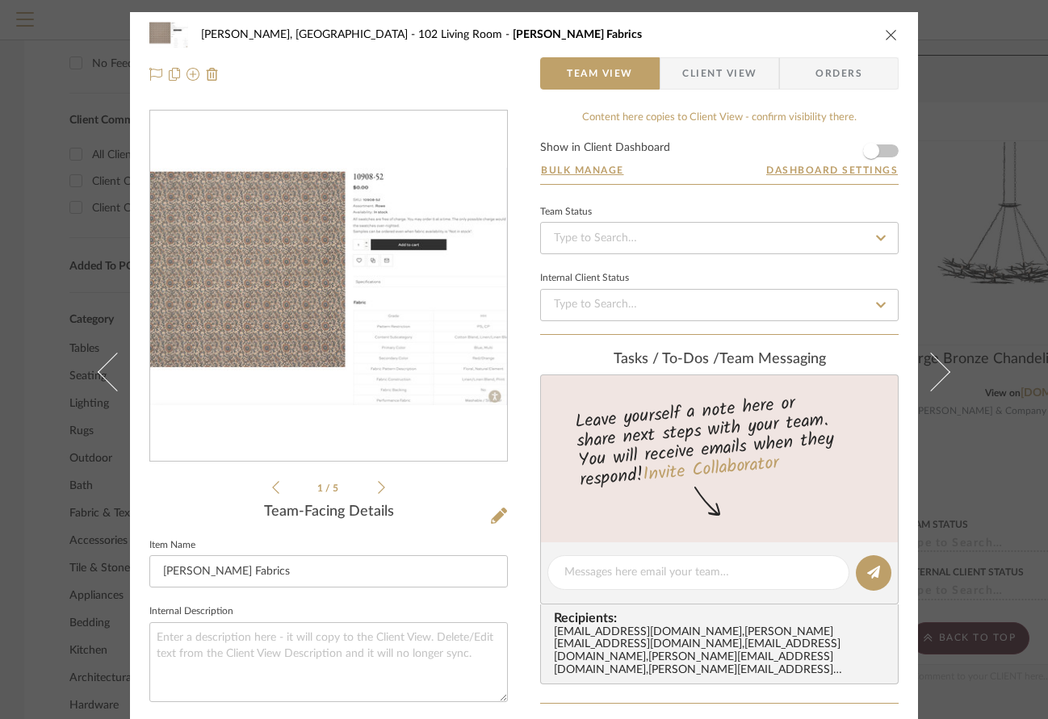
click at [378, 484] on icon at bounding box center [381, 487] width 7 height 15
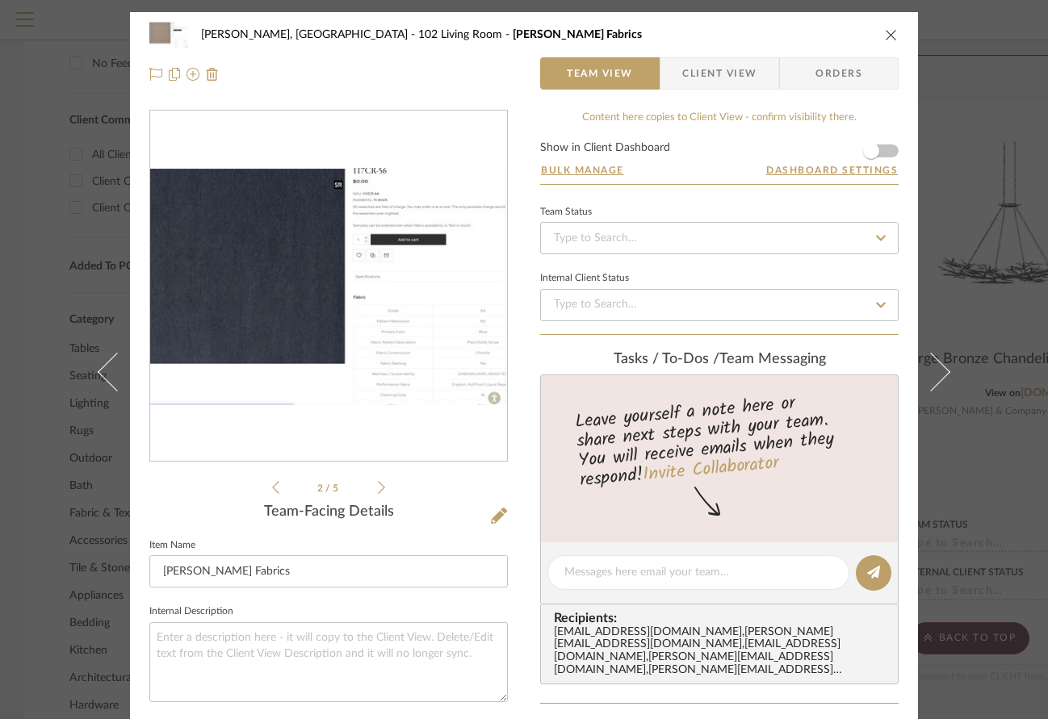
click at [378, 484] on icon at bounding box center [381, 487] width 7 height 15
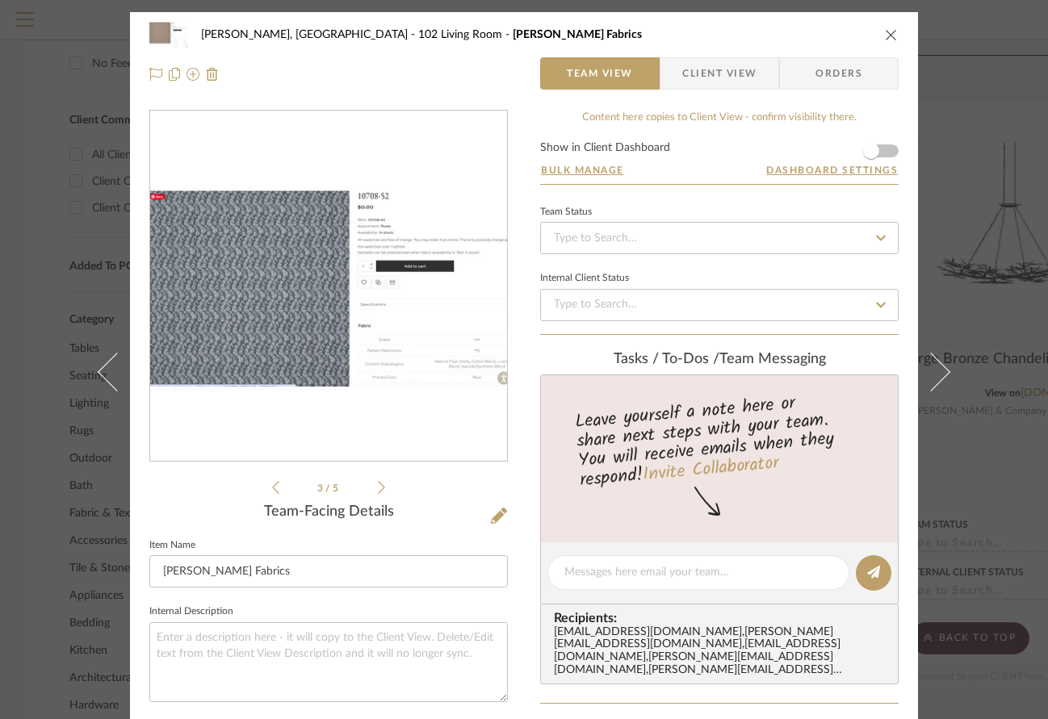
click at [378, 484] on icon at bounding box center [381, 487] width 7 height 15
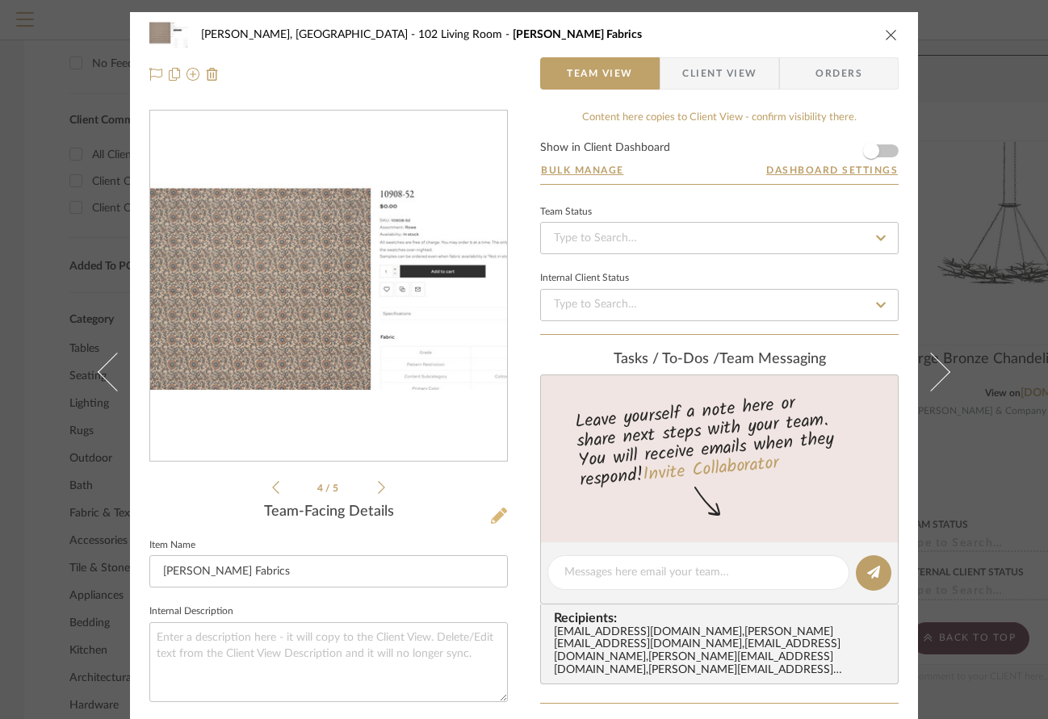
click at [501, 511] on button at bounding box center [499, 517] width 18 height 26
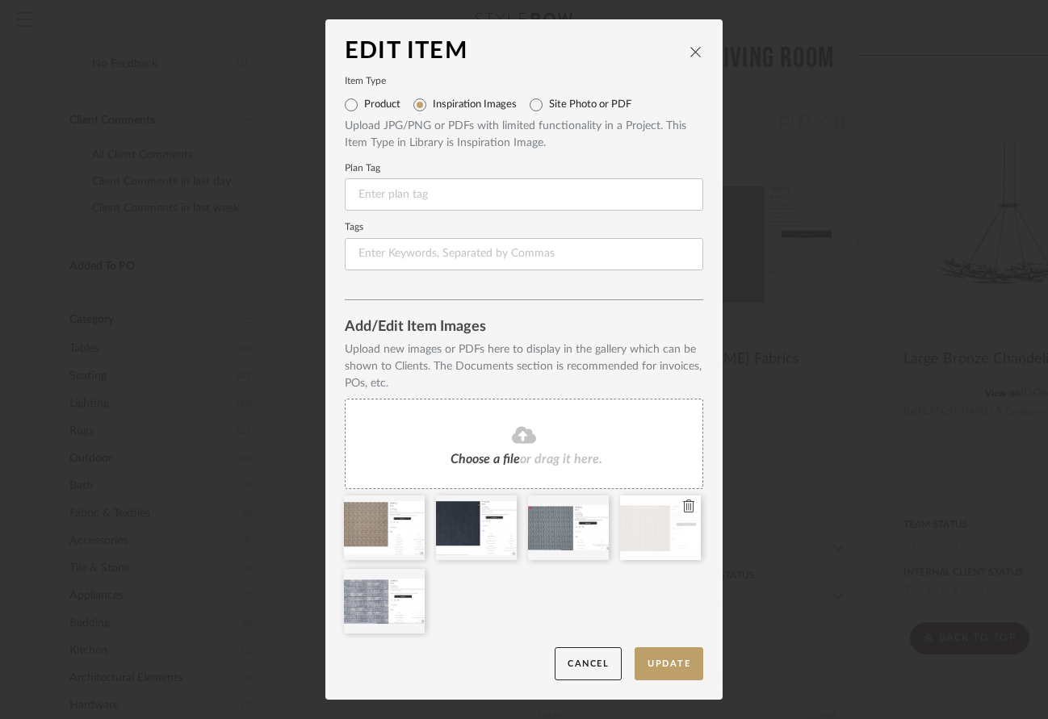
click at [683, 504] on icon at bounding box center [688, 506] width 11 height 13
click at [661, 660] on button "Update" at bounding box center [669, 664] width 69 height 33
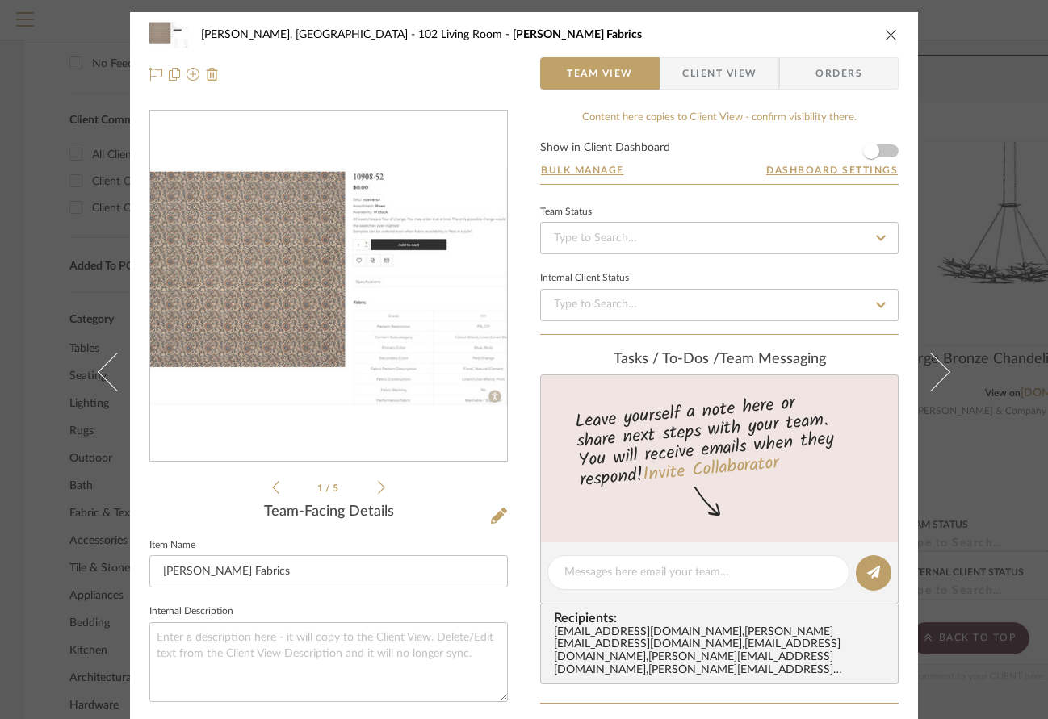
click at [885, 32] on icon "close" at bounding box center [891, 34] width 13 height 13
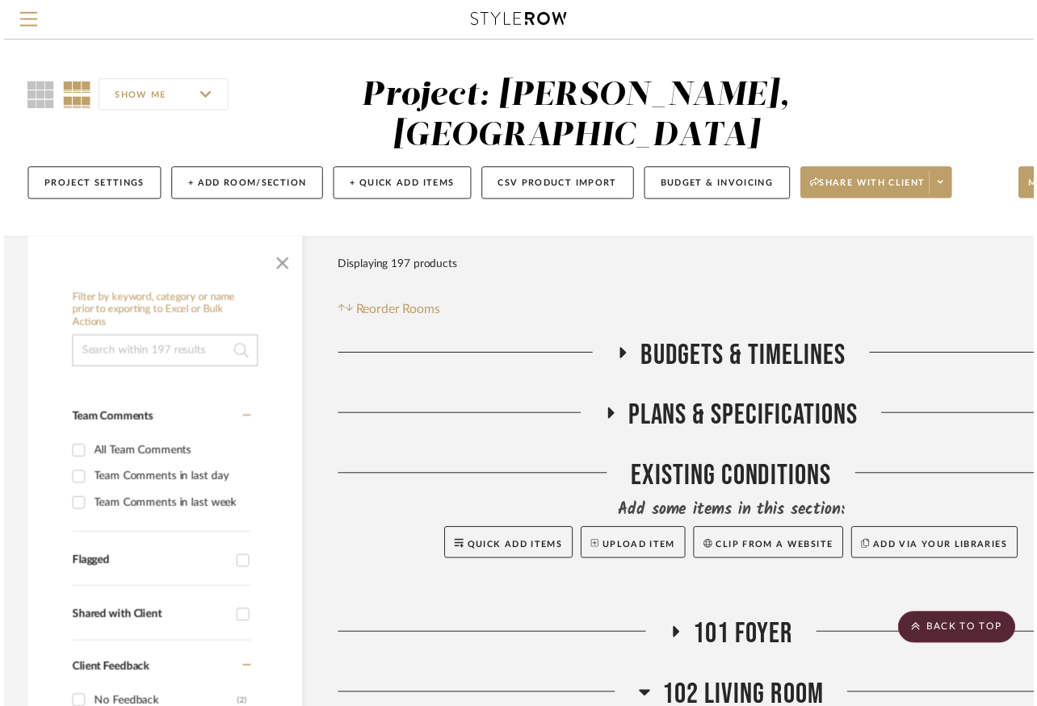
scroll to position [649, 0]
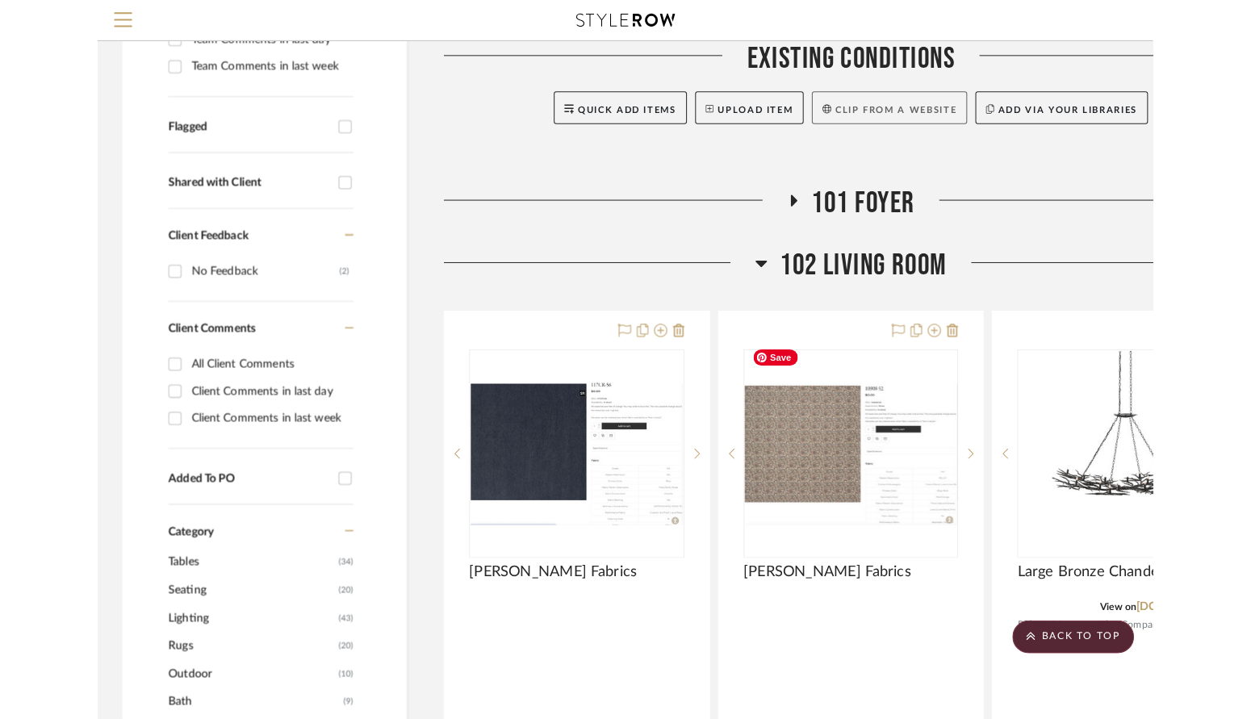
scroll to position [451, 0]
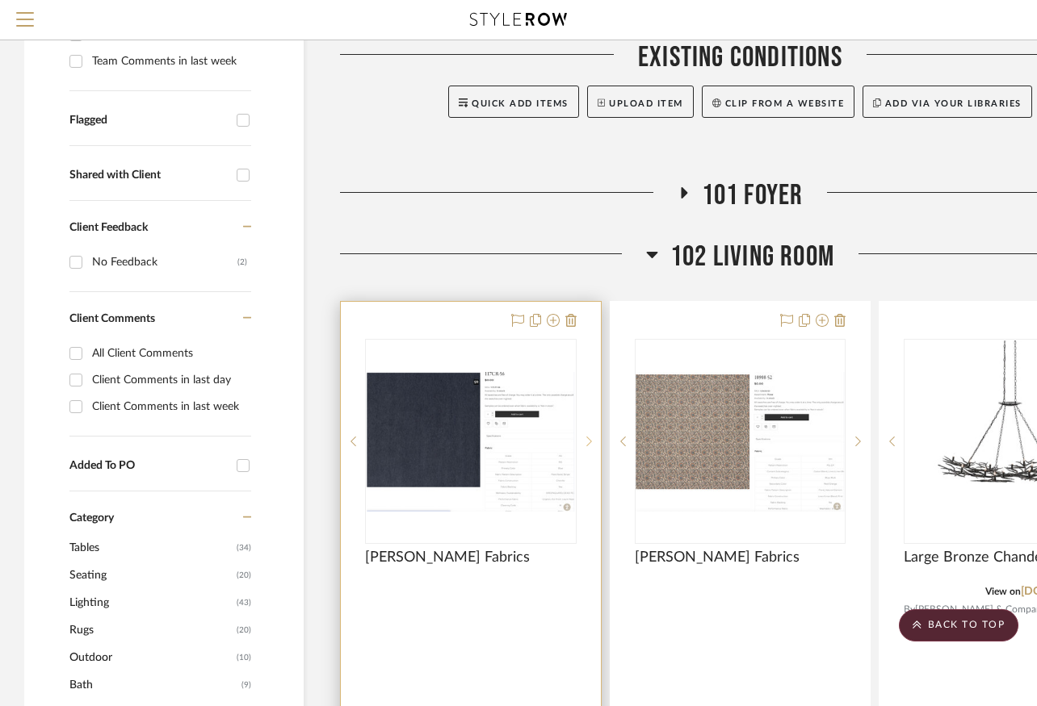
click at [586, 436] on icon at bounding box center [589, 441] width 6 height 11
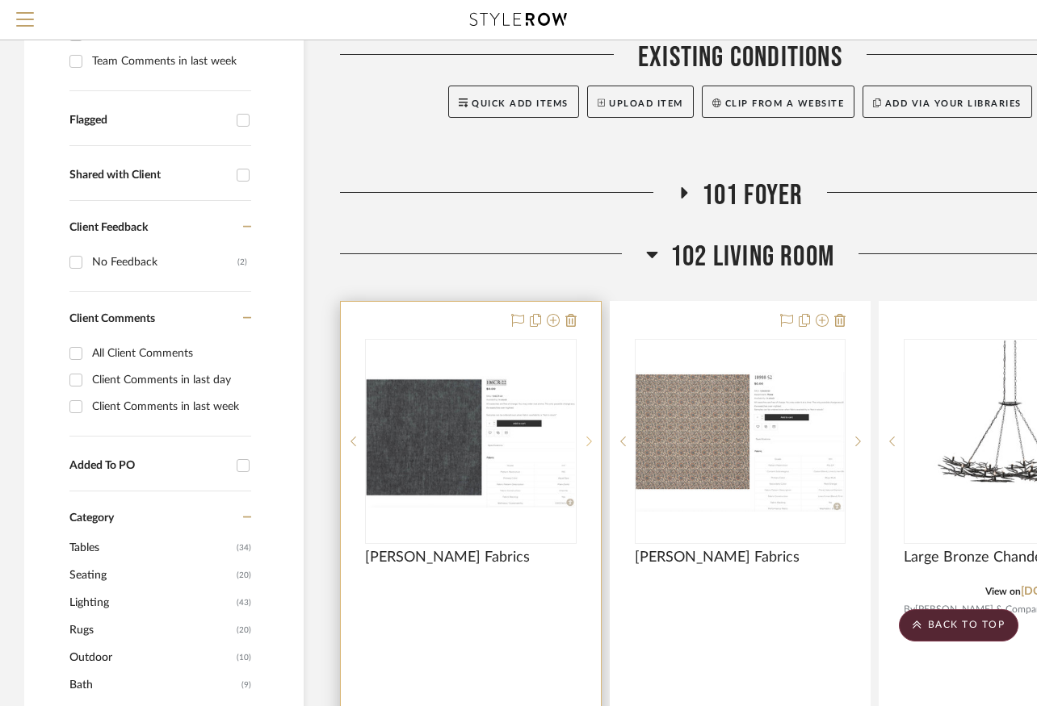
click at [586, 436] on icon at bounding box center [589, 441] width 6 height 11
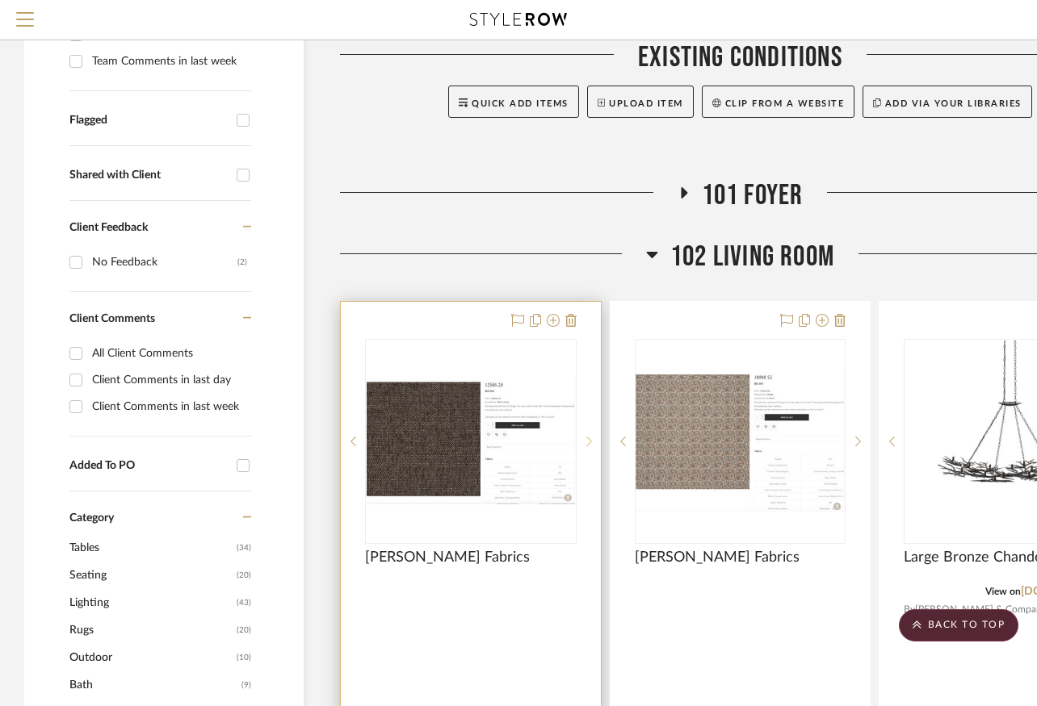
click at [586, 436] on icon at bounding box center [589, 441] width 6 height 11
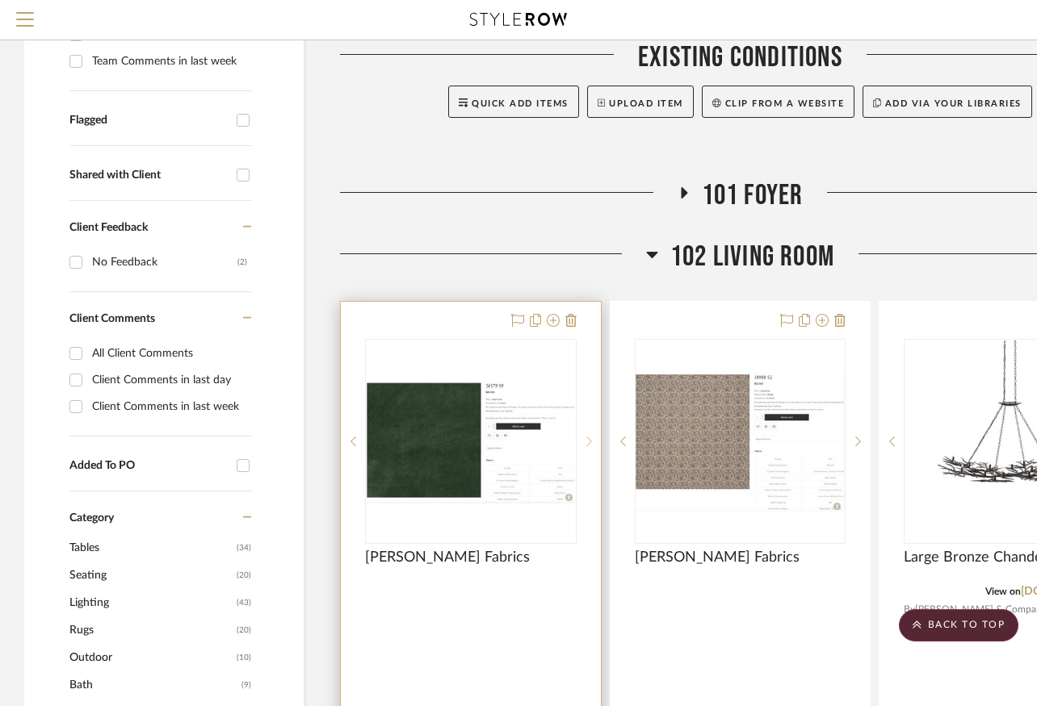
click at [586, 436] on icon at bounding box center [589, 441] width 6 height 11
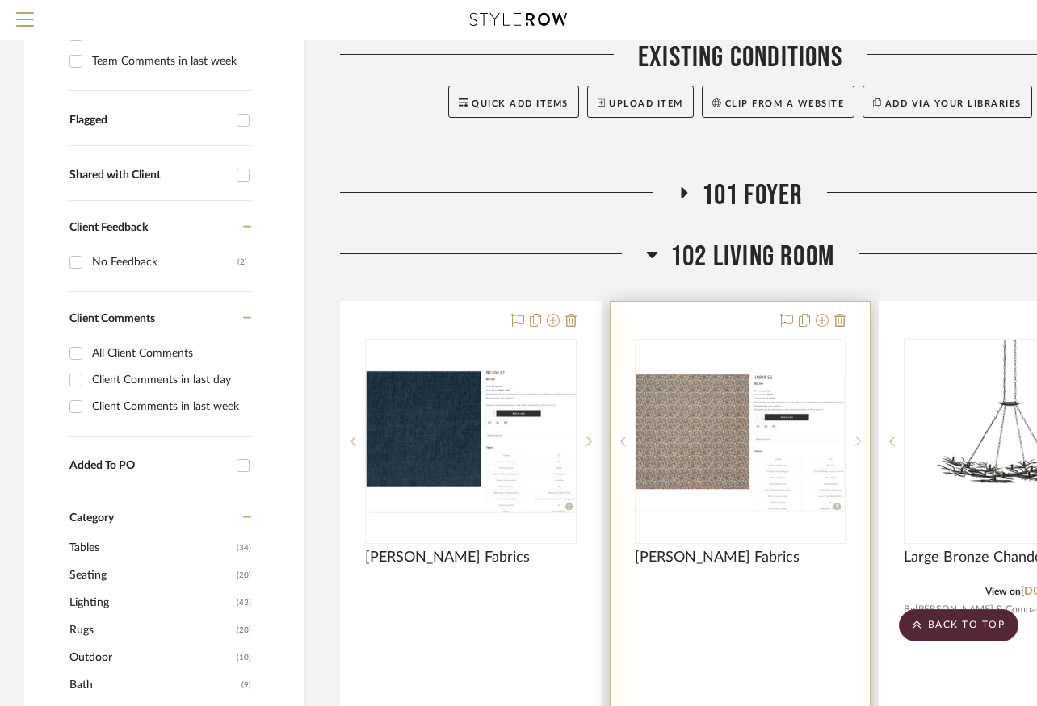
click at [857, 436] on icon at bounding box center [858, 441] width 6 height 11
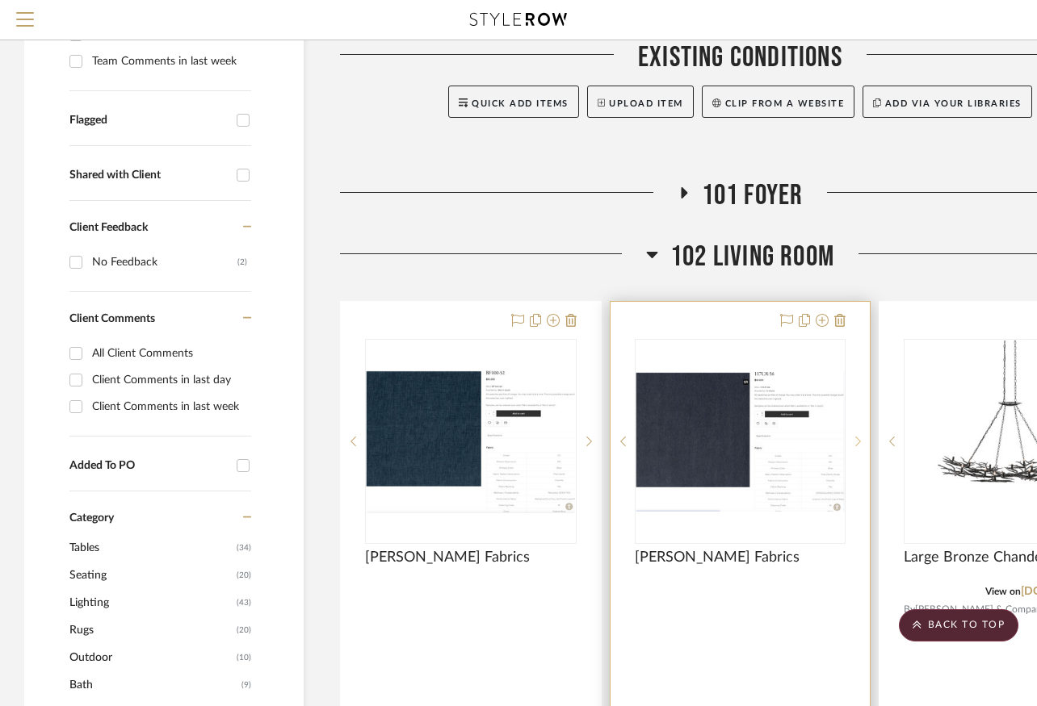
click at [857, 436] on icon at bounding box center [858, 441] width 6 height 11
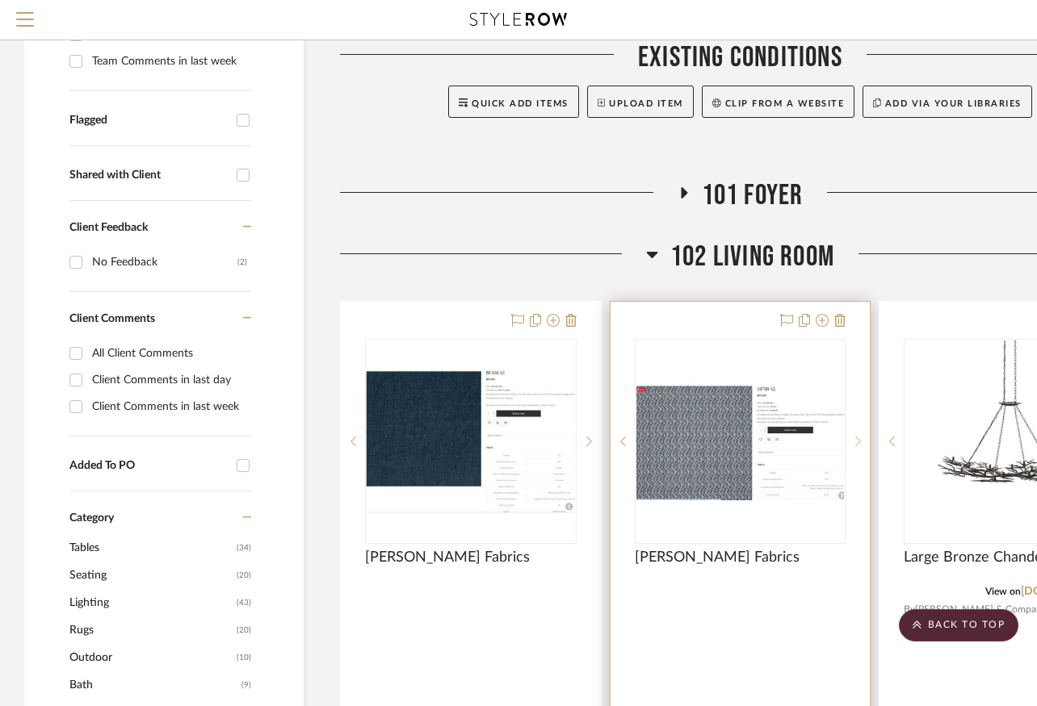
click at [857, 436] on icon at bounding box center [858, 441] width 6 height 11
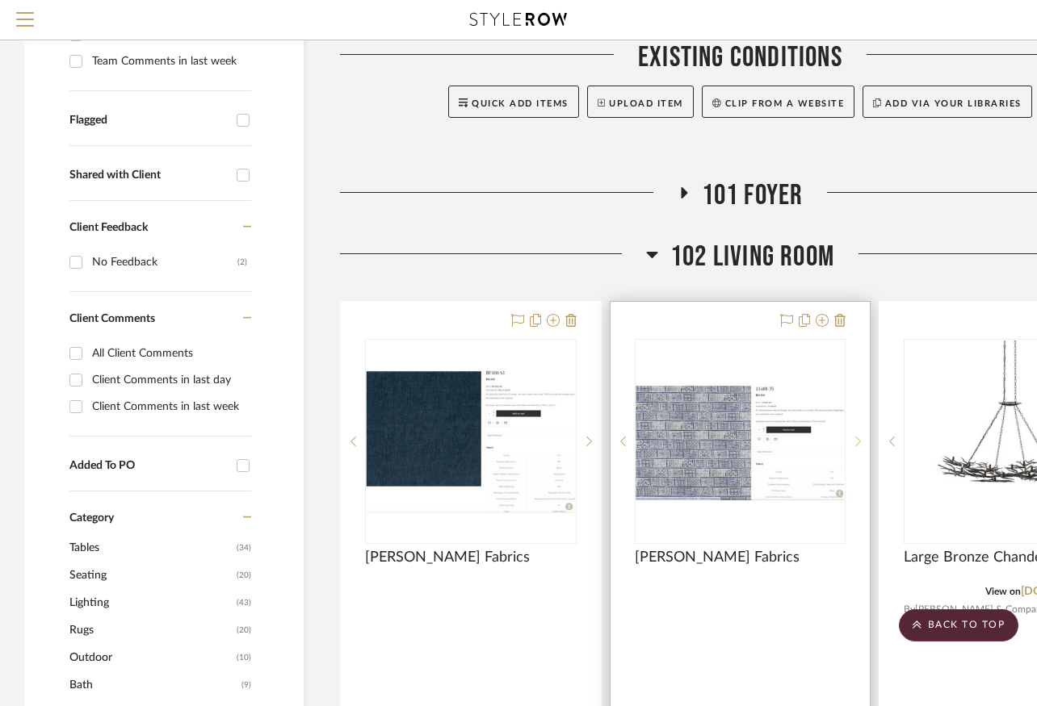
click at [857, 436] on icon at bounding box center [858, 441] width 6 height 11
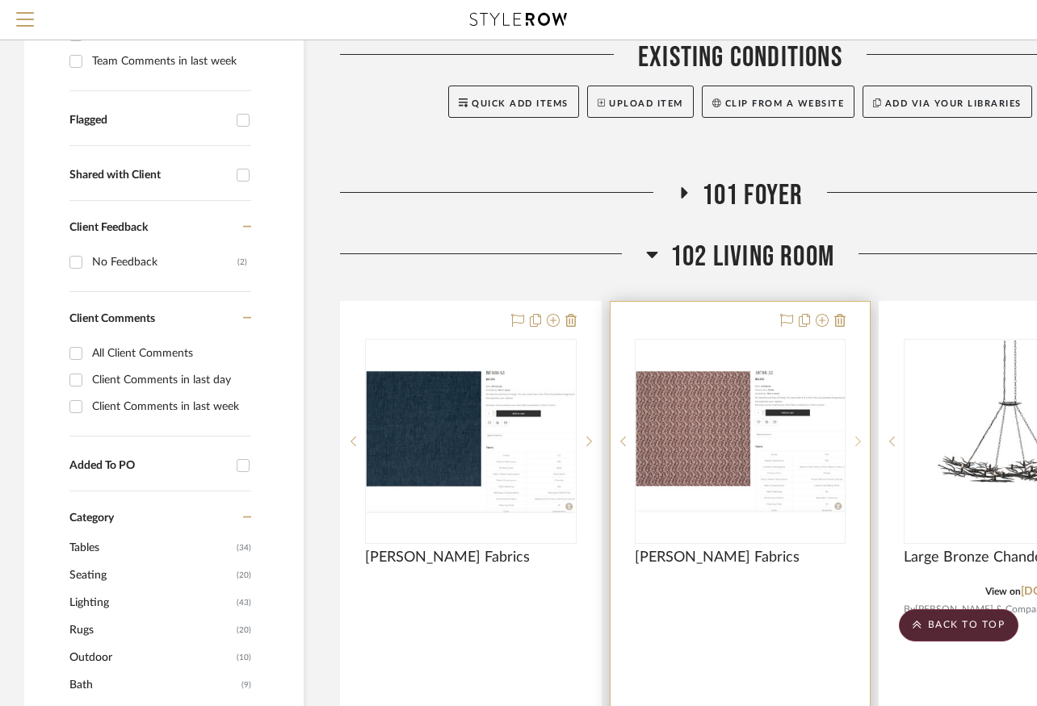
click at [857, 436] on icon at bounding box center [858, 441] width 6 height 11
